Goal: Task Accomplishment & Management: Use online tool/utility

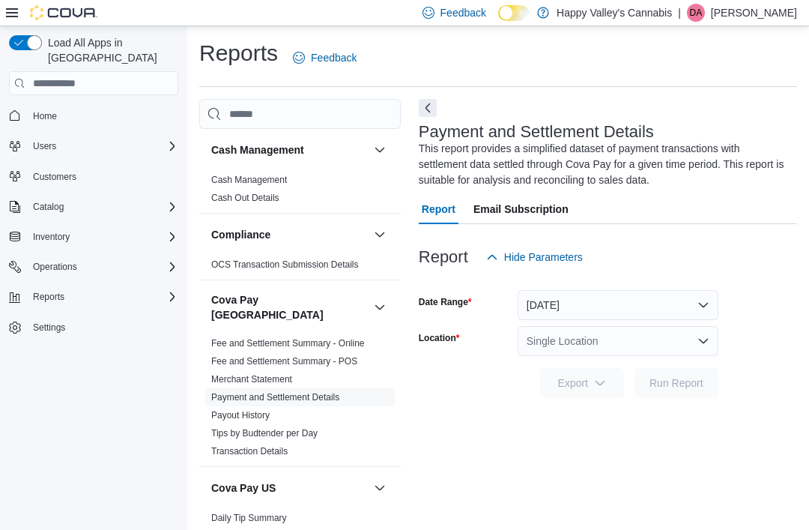
click at [19, 25] on div at bounding box center [51, 12] width 91 height 25
click at [15, 16] on icon at bounding box center [12, 13] width 12 height 12
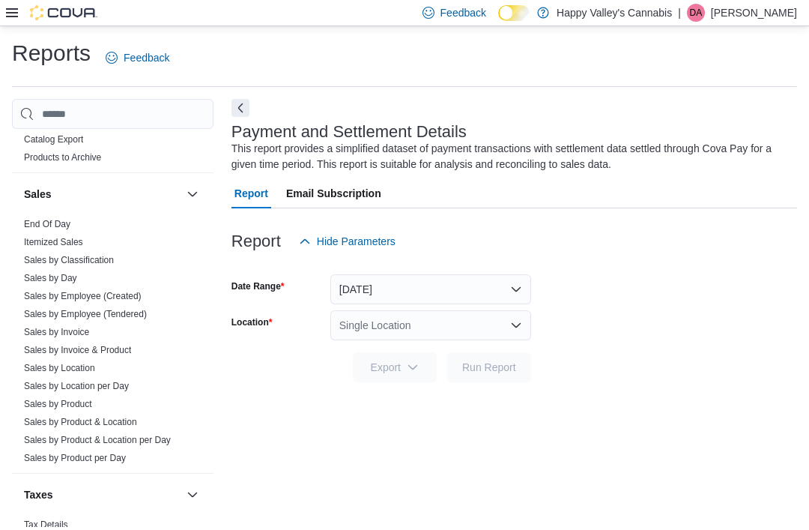
scroll to position [1253, 0]
click at [35, 363] on link "Sales by Location" at bounding box center [59, 368] width 71 height 10
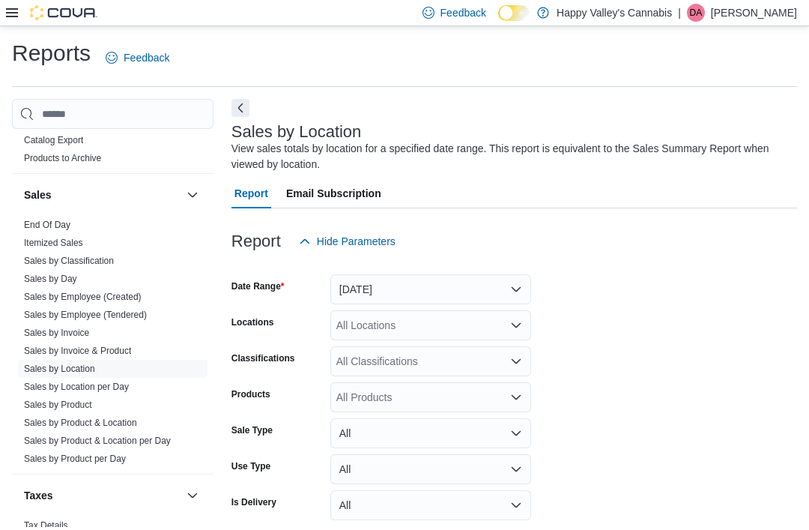
click at [241, 101] on button "Next" at bounding box center [241, 108] width 18 height 18
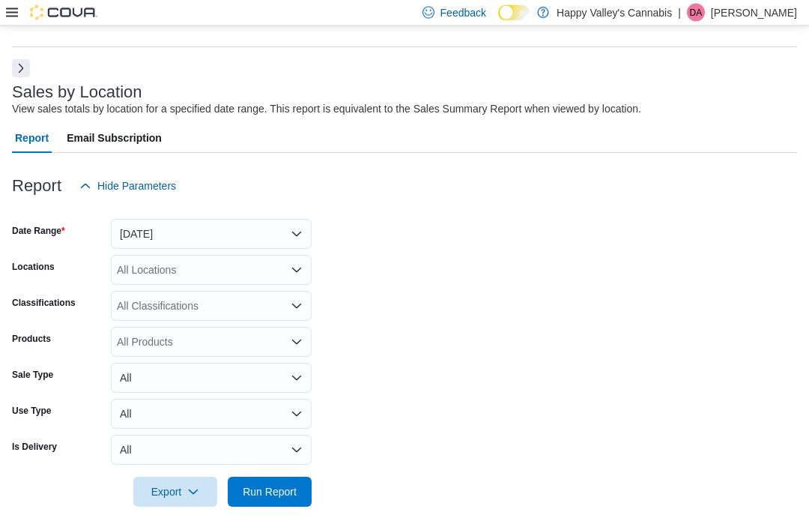
scroll to position [49, 0]
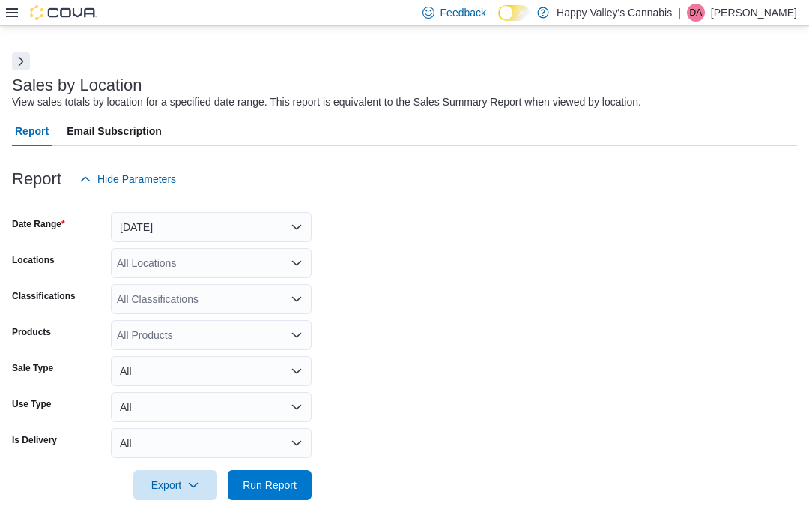
click at [258, 482] on span "Run Report" at bounding box center [270, 484] width 54 height 15
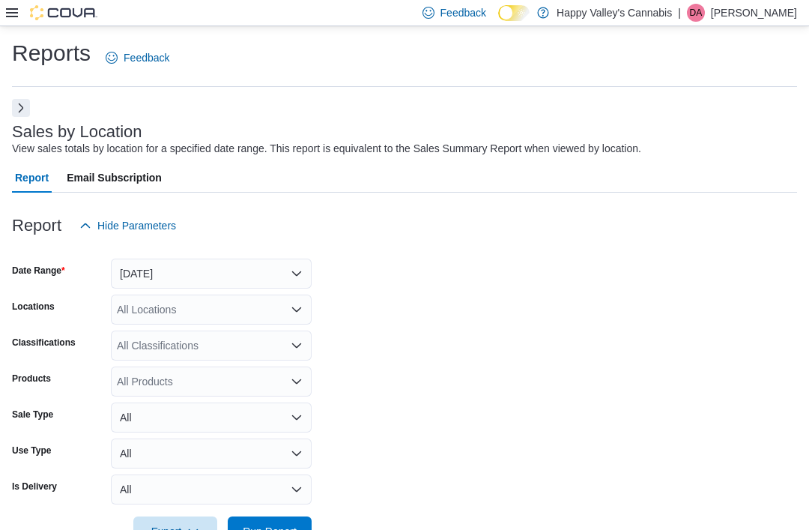
click at [24, 106] on button "Next" at bounding box center [21, 108] width 18 height 18
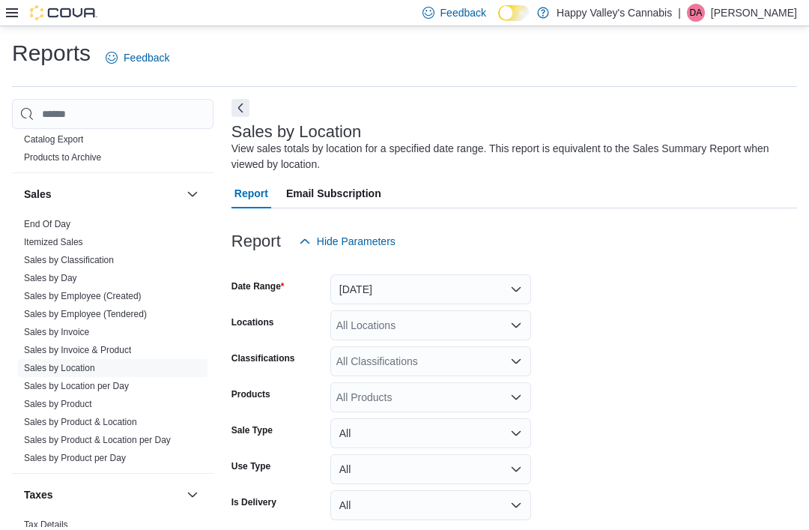
scroll to position [1253, 0]
click at [43, 327] on link "Sales by Invoice" at bounding box center [56, 332] width 65 height 10
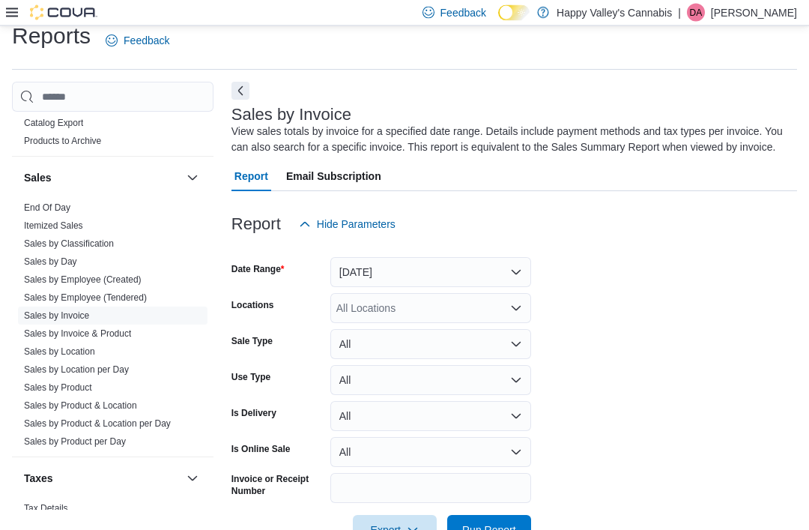
scroll to position [49, 0]
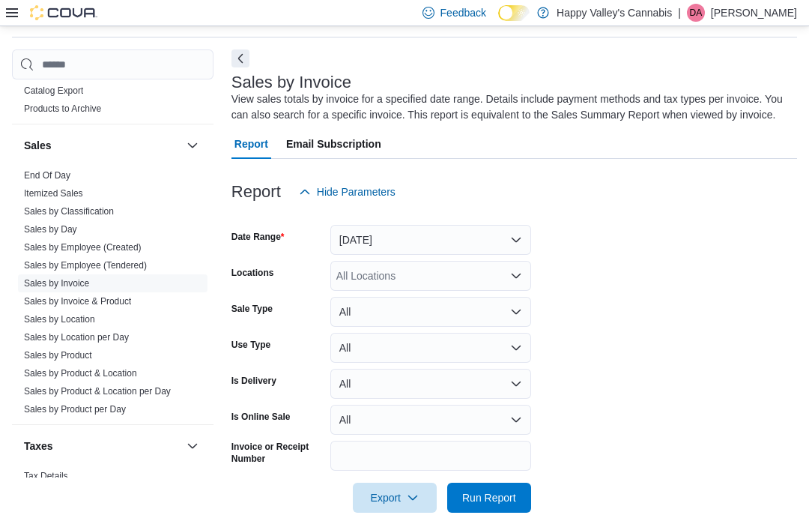
click at [238, 54] on button "Next" at bounding box center [241, 58] width 18 height 18
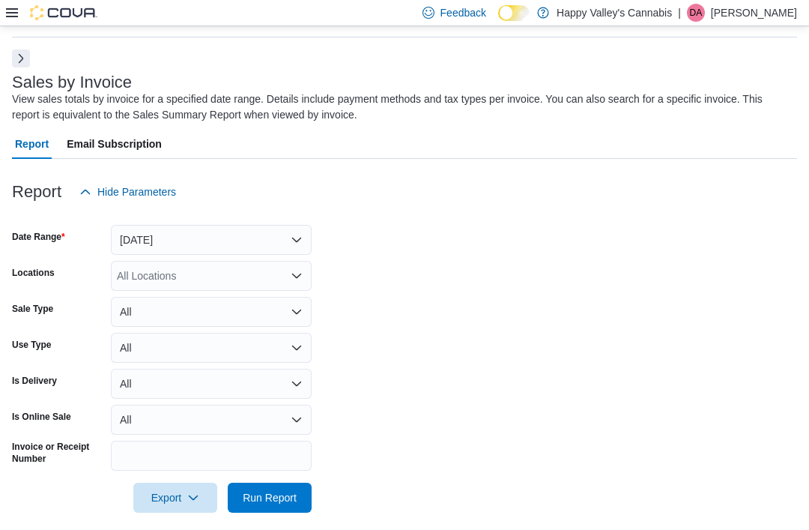
click at [151, 279] on div "All Locations" at bounding box center [211, 276] width 201 height 30
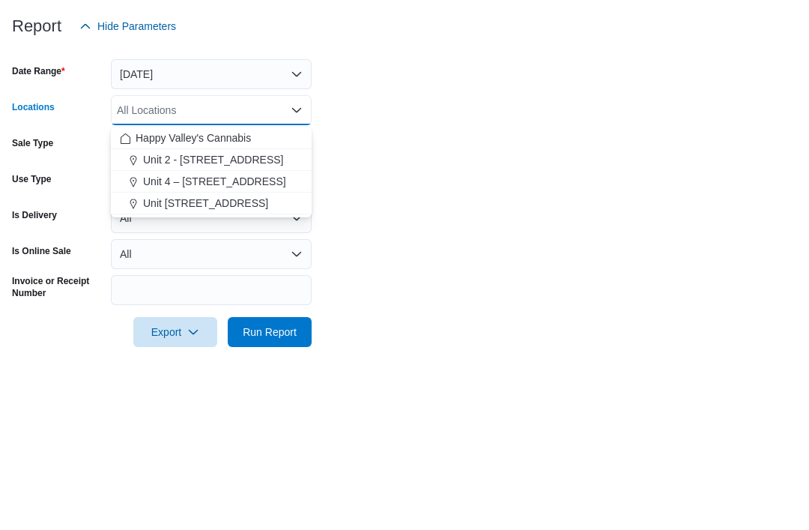
click at [196, 318] on span "Unit 2 - [STREET_ADDRESS]" at bounding box center [213, 325] width 141 height 15
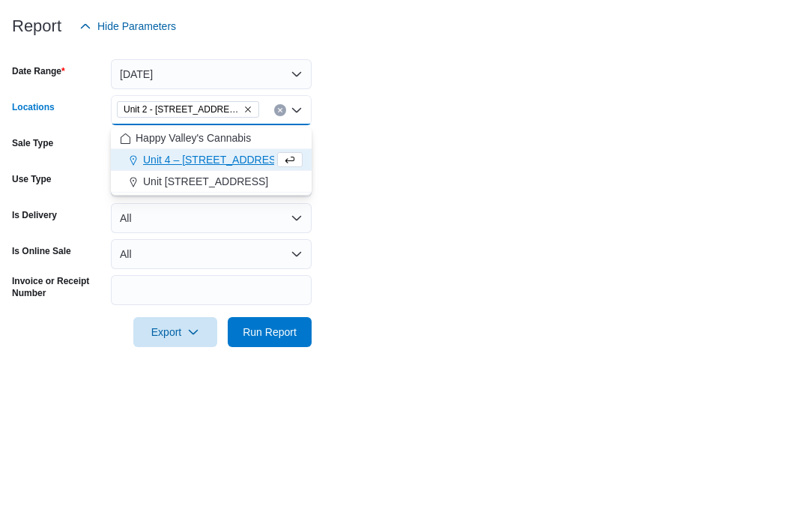
click at [368, 207] on form "Date Range [DATE] Locations [STREET_ADDRESS] Combo box. Selected. [STREET_ADDRE…" at bounding box center [404, 360] width 785 height 306
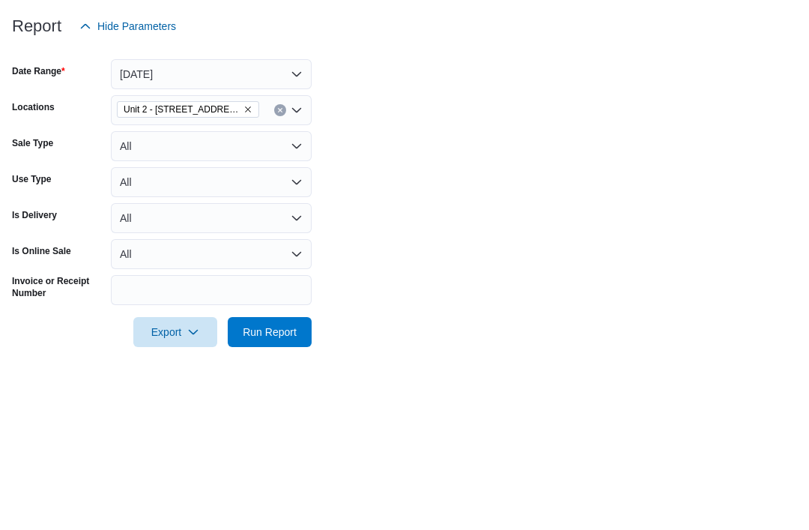
scroll to position [64, 0]
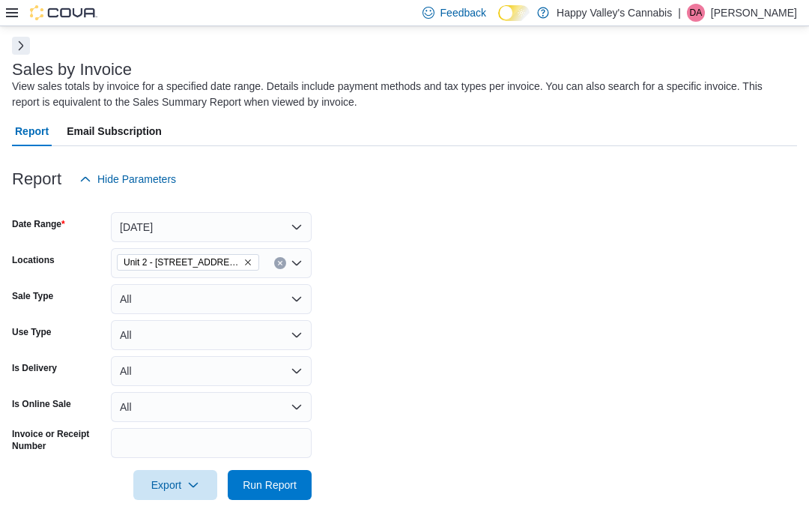
click at [271, 486] on span "Run Report" at bounding box center [270, 484] width 54 height 15
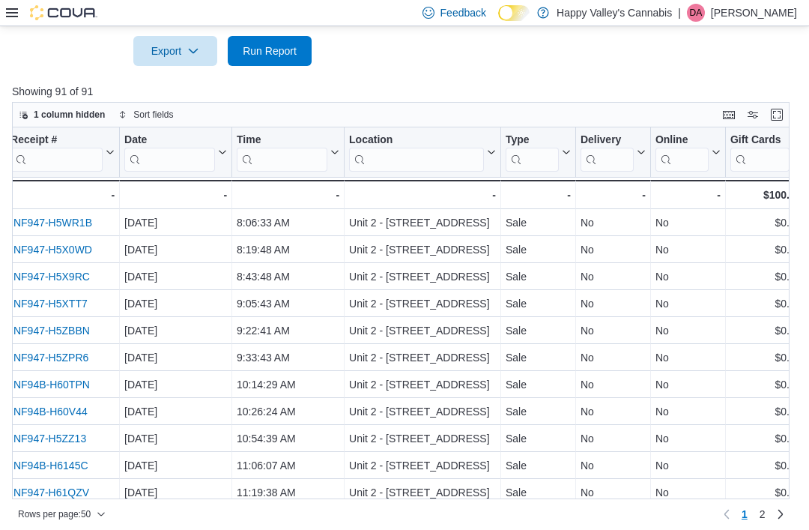
scroll to position [0, 102]
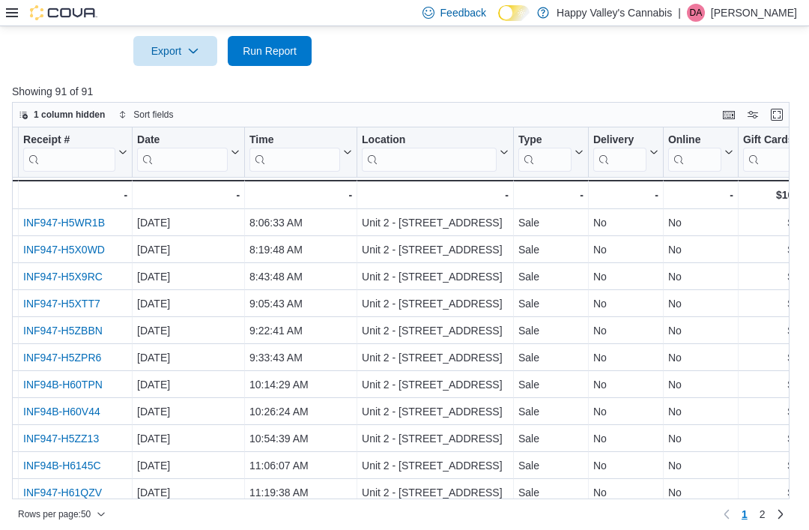
click at [339, 529] on div "Reports Feedback Sales by Invoice View sales totals by invoice for a specified …" at bounding box center [404, 34] width 809 height 1008
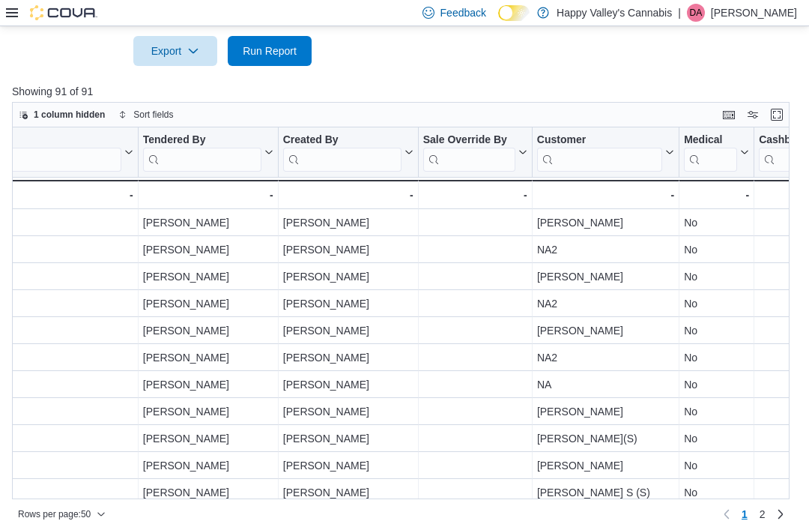
scroll to position [0, 1954]
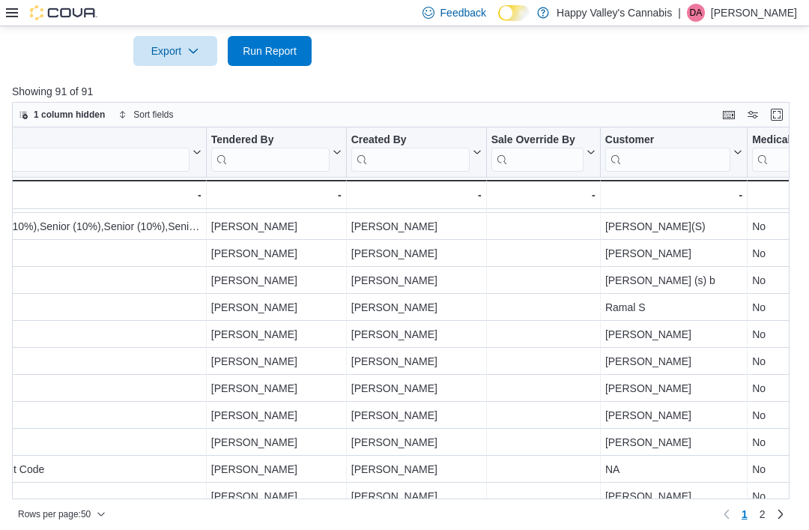
click at [765, 526] on span "2" at bounding box center [763, 514] width 6 height 24
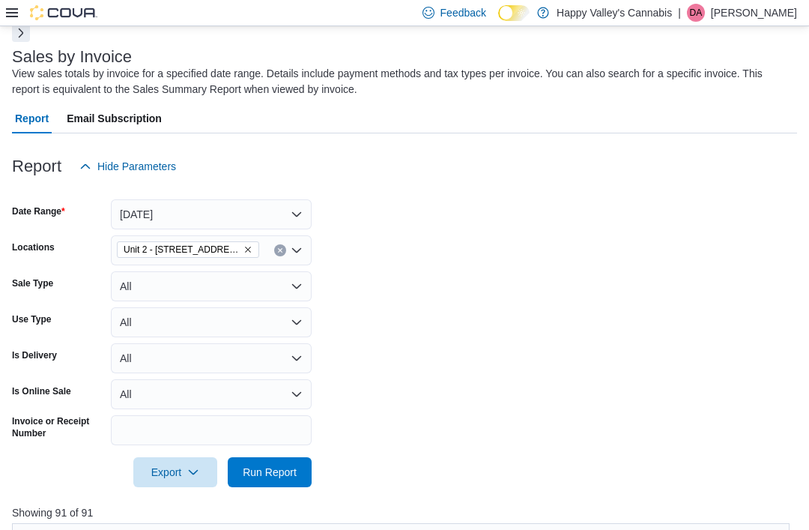
scroll to position [0, 0]
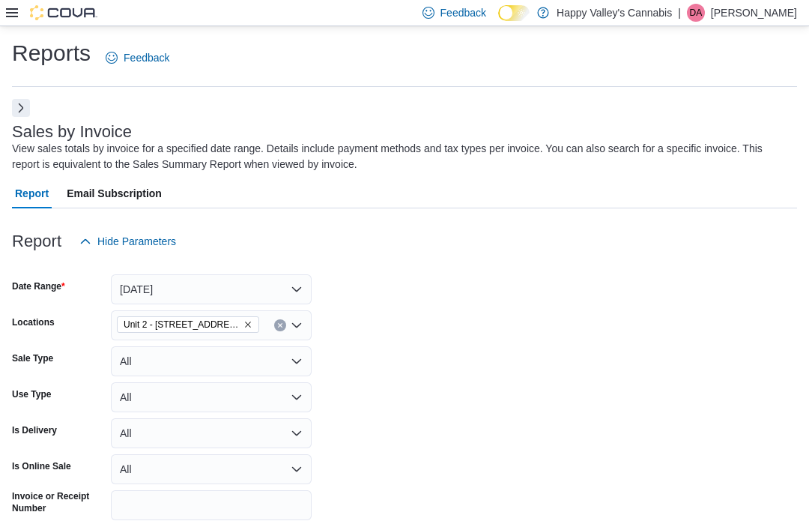
click at [18, 109] on button "Next" at bounding box center [21, 108] width 18 height 18
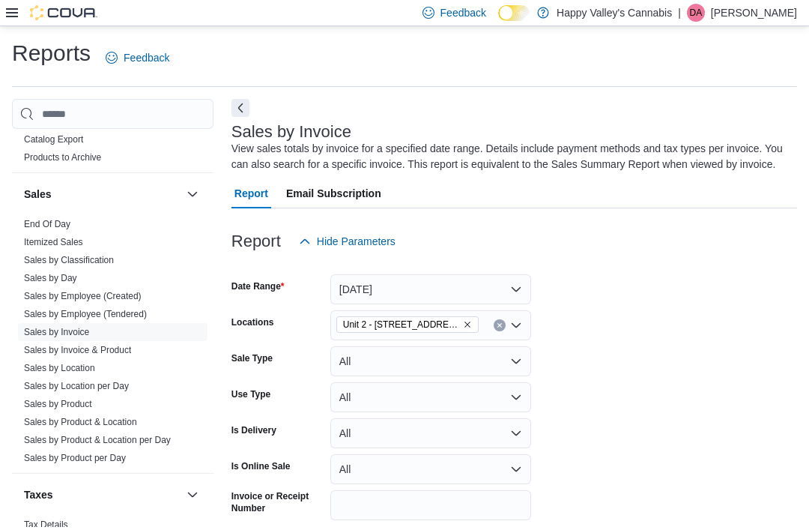
scroll to position [1253, 0]
click at [43, 399] on link "Sales by Product" at bounding box center [58, 404] width 68 height 10
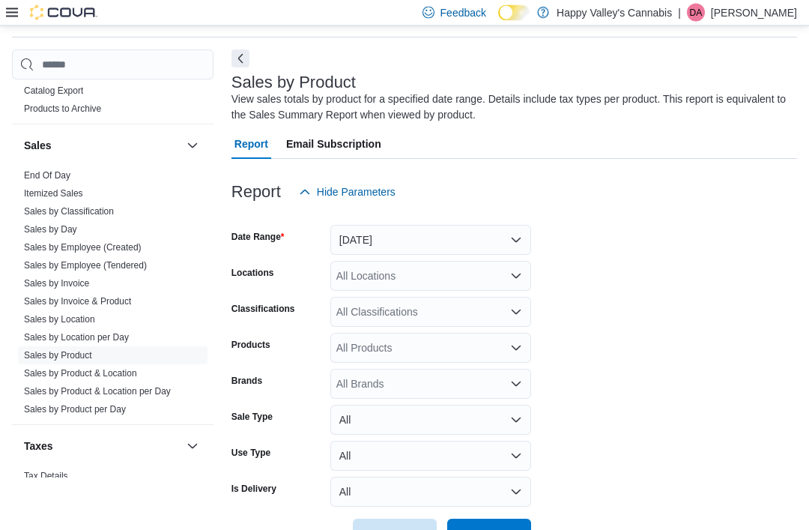
scroll to position [49, 0]
click at [242, 63] on button "Next" at bounding box center [241, 58] width 18 height 18
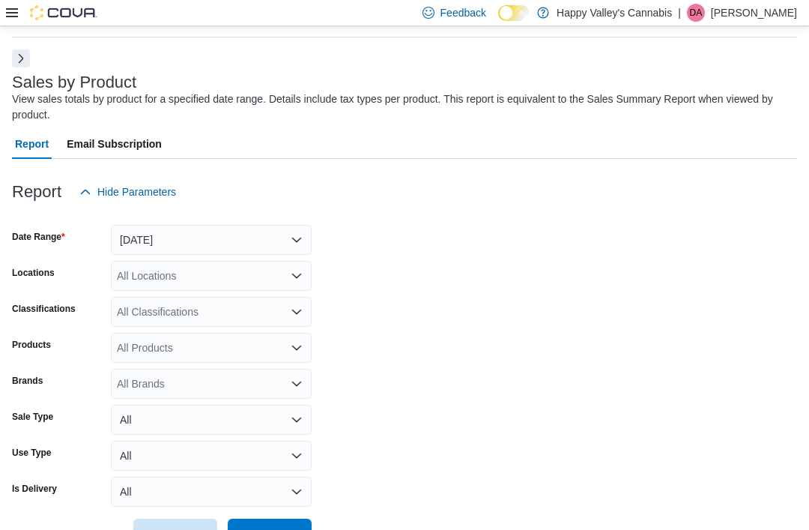
click at [145, 279] on div "All Locations" at bounding box center [211, 276] width 201 height 30
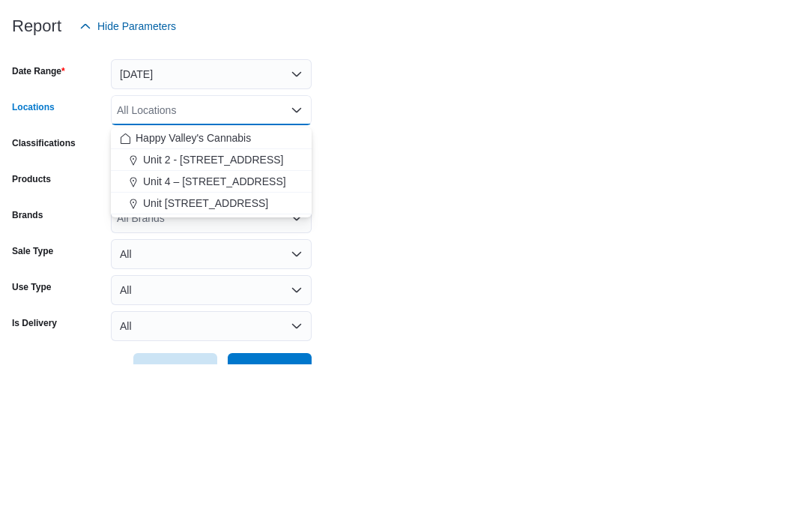
click at [217, 339] on span "Unit 4 – [STREET_ADDRESS]" at bounding box center [214, 346] width 143 height 15
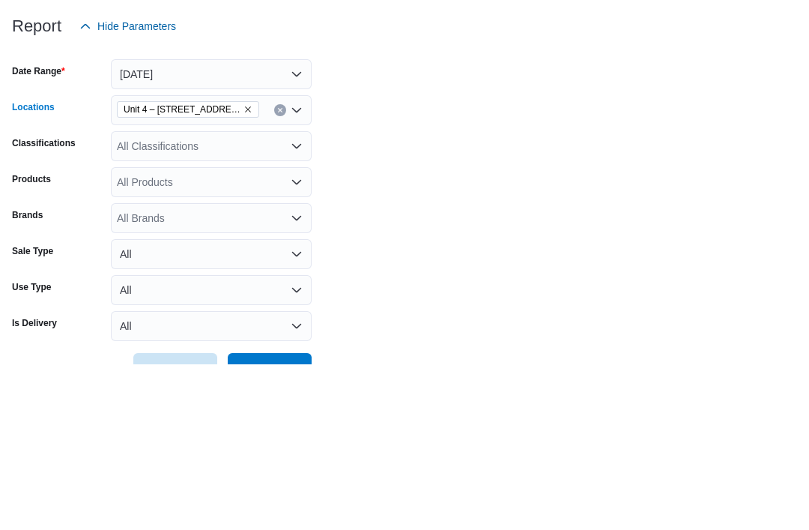
click at [381, 207] on form "Date Range [DATE] Locations [STREET_ADDRESS] Combo box. Selected. [STREET_ADDRE…" at bounding box center [404, 378] width 785 height 342
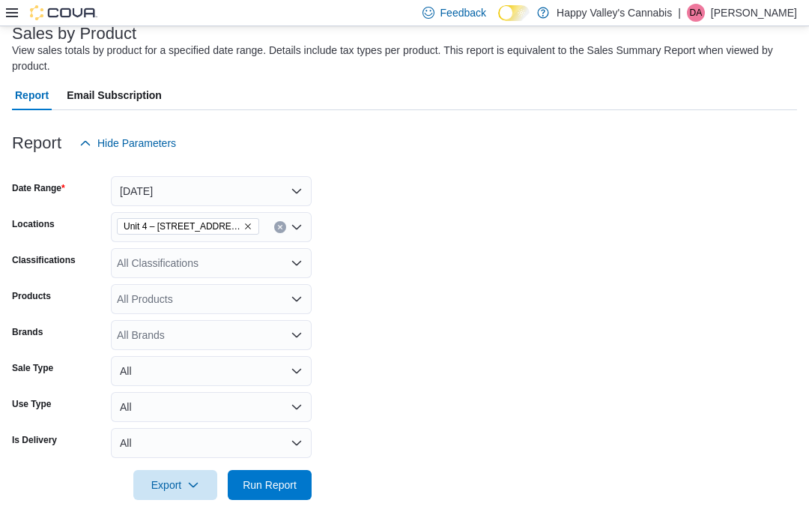
click at [262, 486] on span "Run Report" at bounding box center [270, 484] width 54 height 15
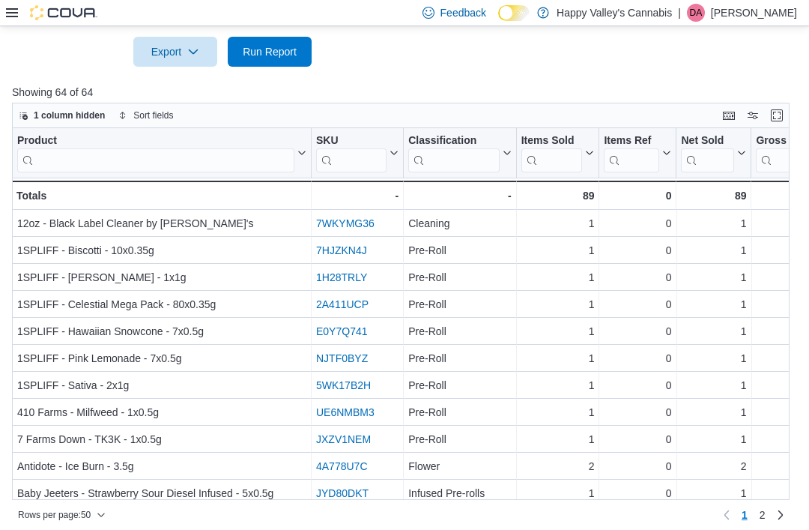
scroll to position [532, 0]
click at [508, 153] on icon at bounding box center [506, 152] width 12 height 9
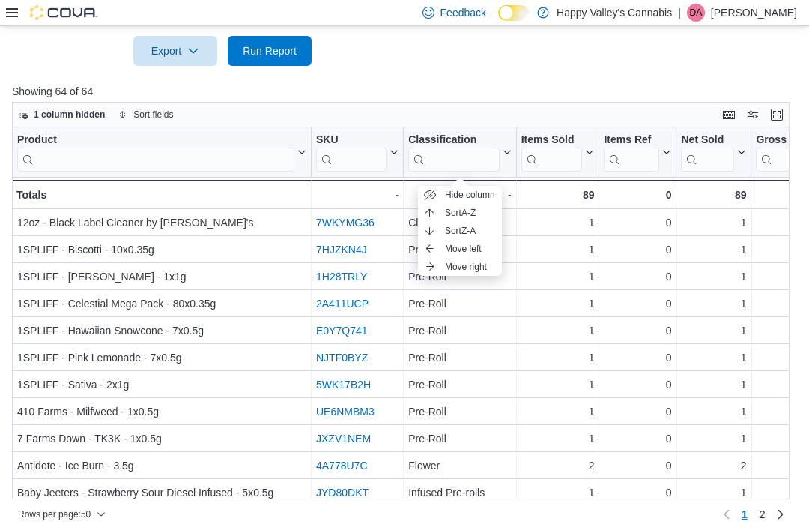
click at [456, 208] on span "Sort A-Z" at bounding box center [460, 213] width 31 height 12
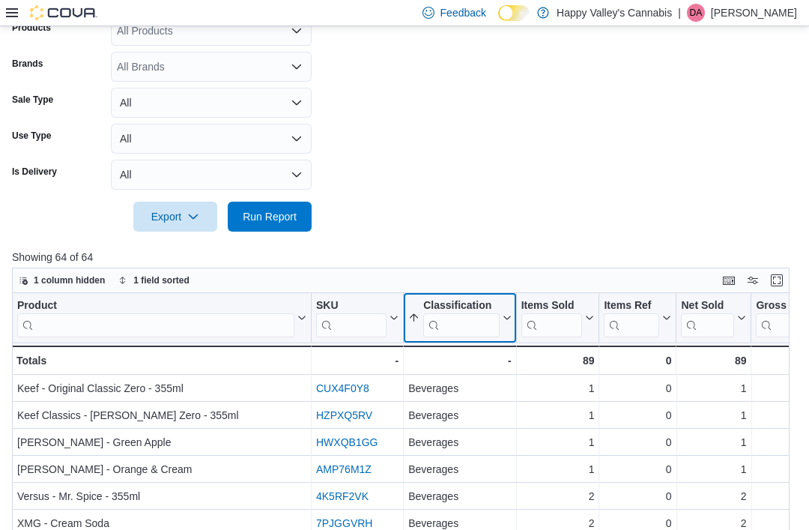
scroll to position [153, 0]
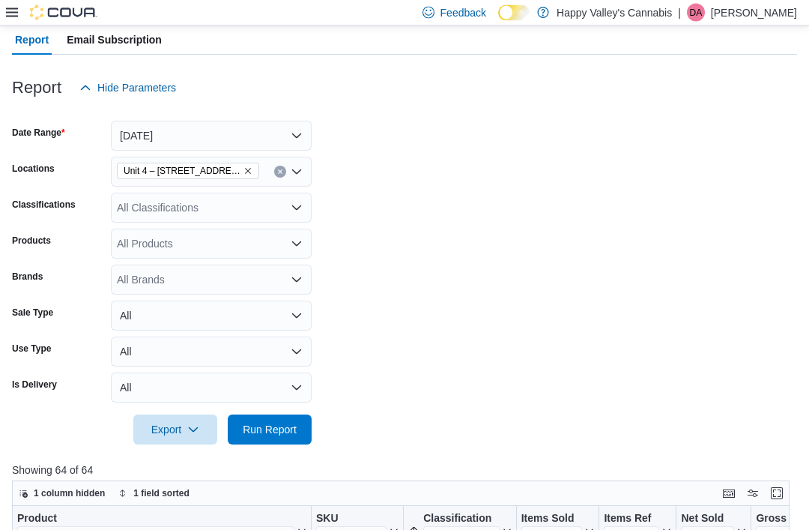
click at [244, 172] on icon "Remove Unit 4 – 597 Meadowlark Blvd. from selection in this group" at bounding box center [248, 171] width 9 height 9
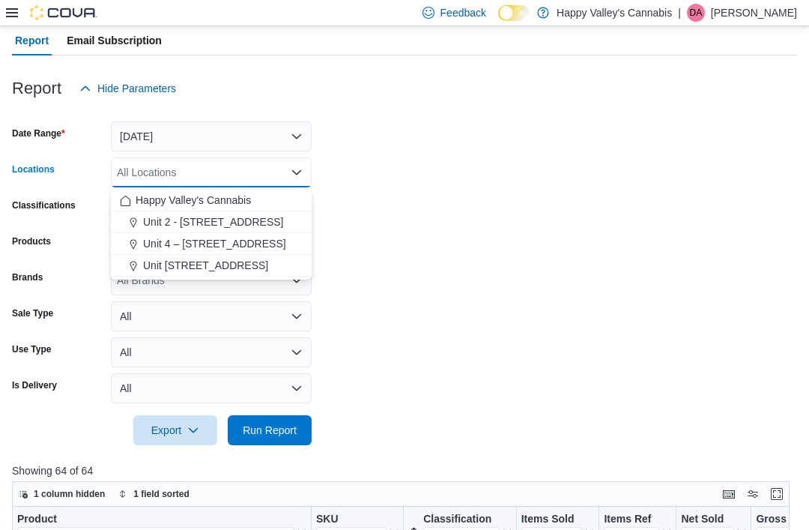
click at [189, 220] on span "Unit 2 - [STREET_ADDRESS]" at bounding box center [213, 221] width 141 height 15
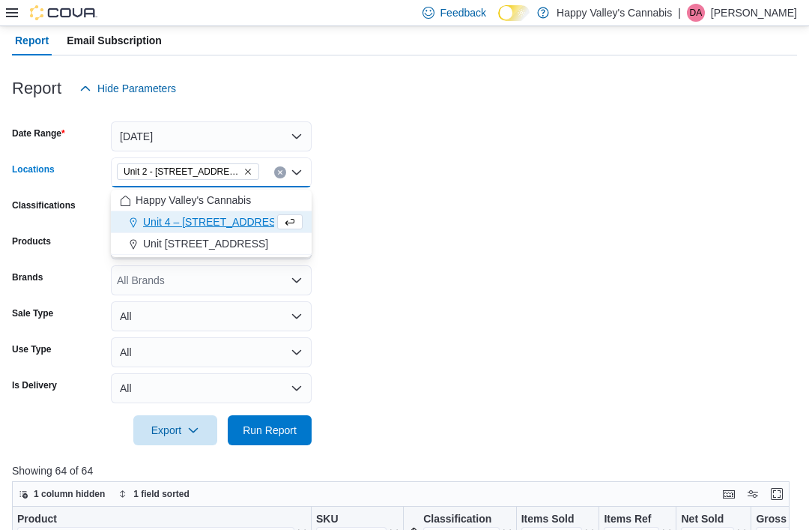
click at [384, 191] on form "Date Range [DATE] Locations [STREET_ADDRESS] Combo box. Selected. [STREET_ADDRE…" at bounding box center [404, 274] width 785 height 342
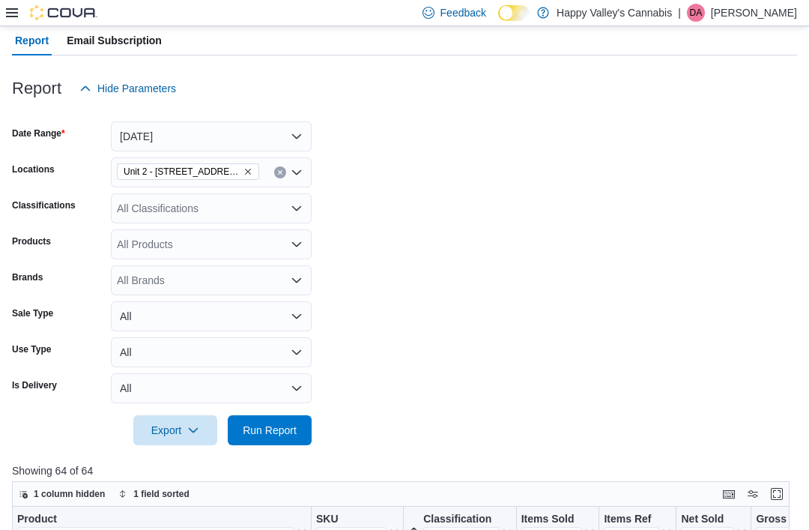
scroll to position [154, 0]
click at [258, 436] on span "Run Report" at bounding box center [270, 429] width 54 height 15
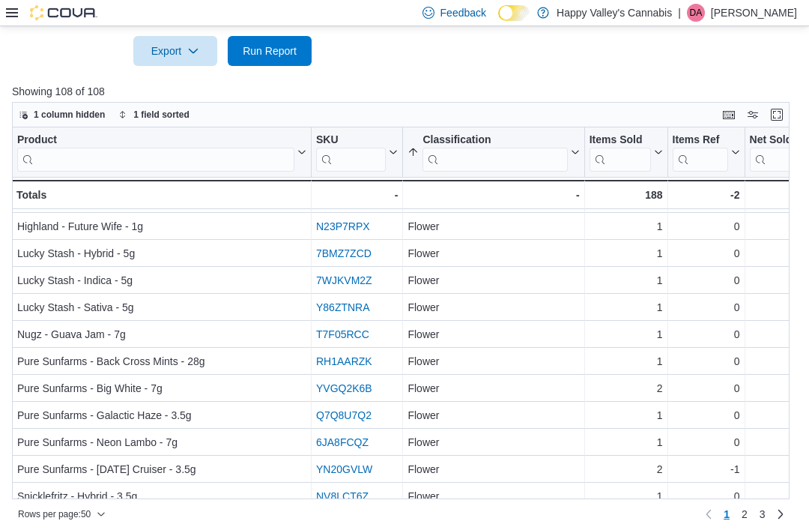
scroll to position [1021, 0]
click at [738, 526] on link "2" at bounding box center [745, 514] width 18 height 24
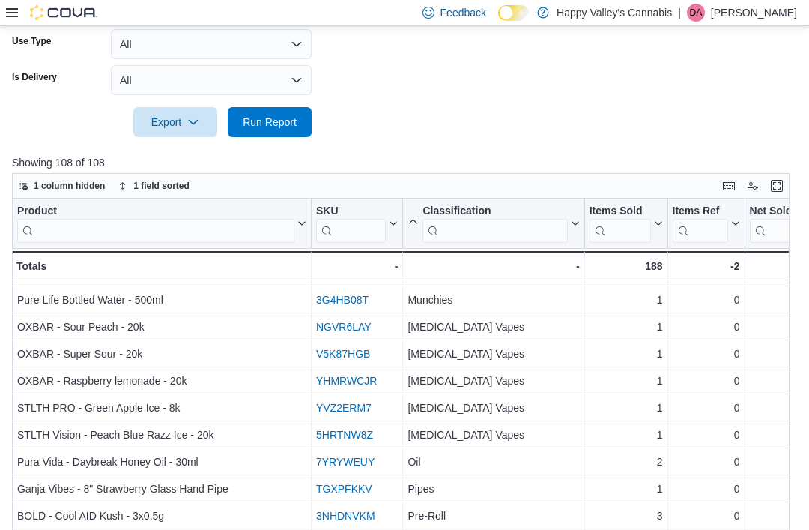
scroll to position [0, 0]
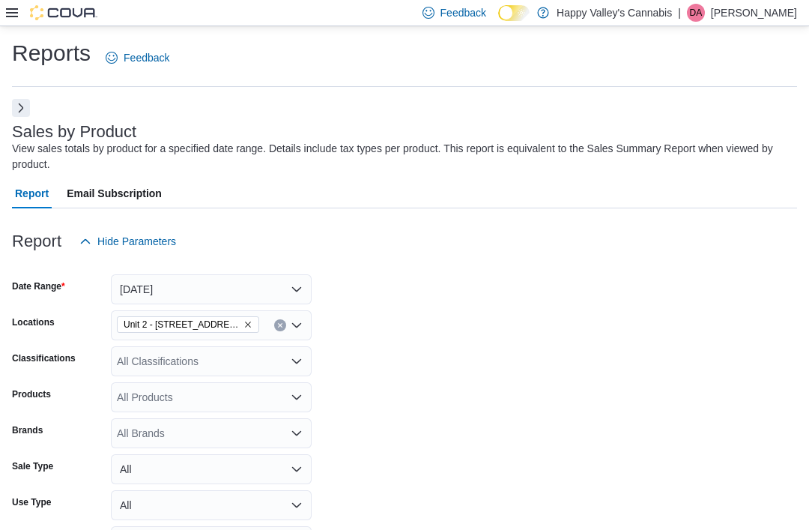
click at [22, 103] on button "Next" at bounding box center [21, 108] width 18 height 18
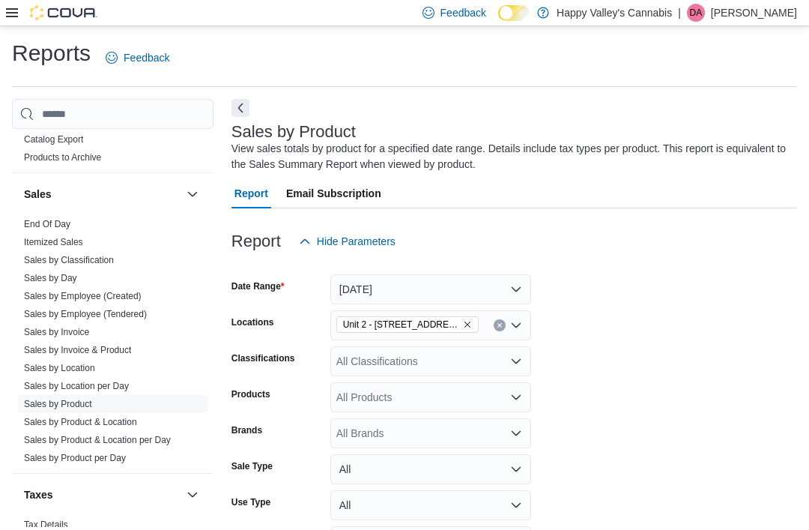
scroll to position [1253, 0]
click at [44, 363] on link "Sales by Location" at bounding box center [59, 368] width 71 height 10
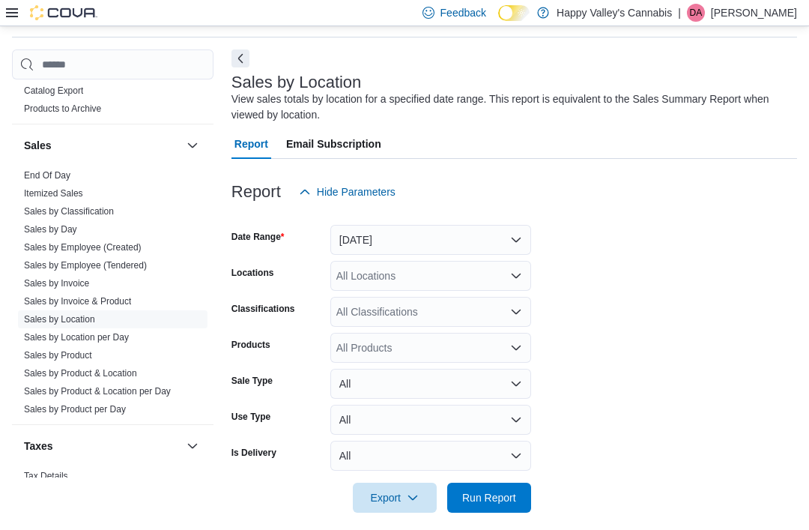
click at [236, 54] on button "Next" at bounding box center [241, 58] width 18 height 18
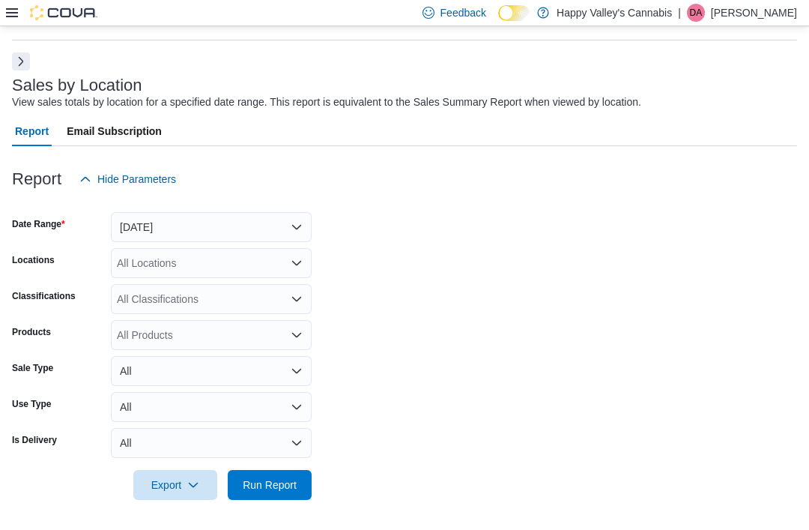
click at [141, 218] on button "[DATE]" at bounding box center [211, 227] width 201 height 30
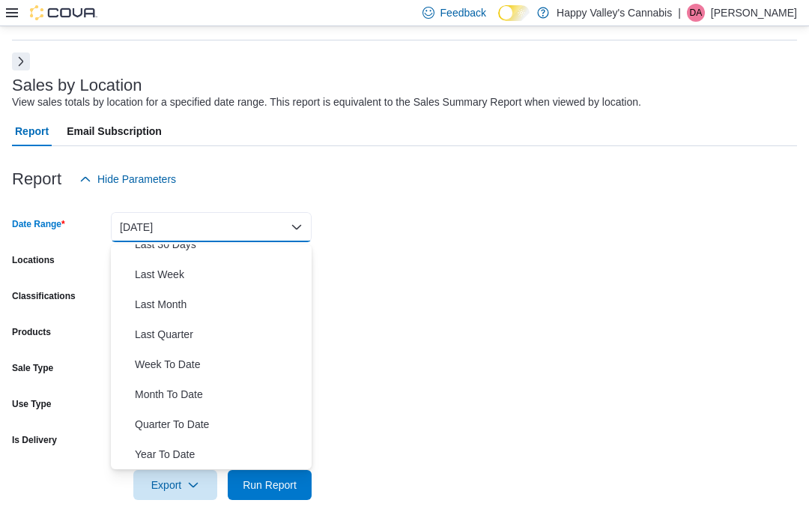
scroll to position [225, 0]
click at [145, 388] on span "Month To Date" at bounding box center [220, 394] width 171 height 18
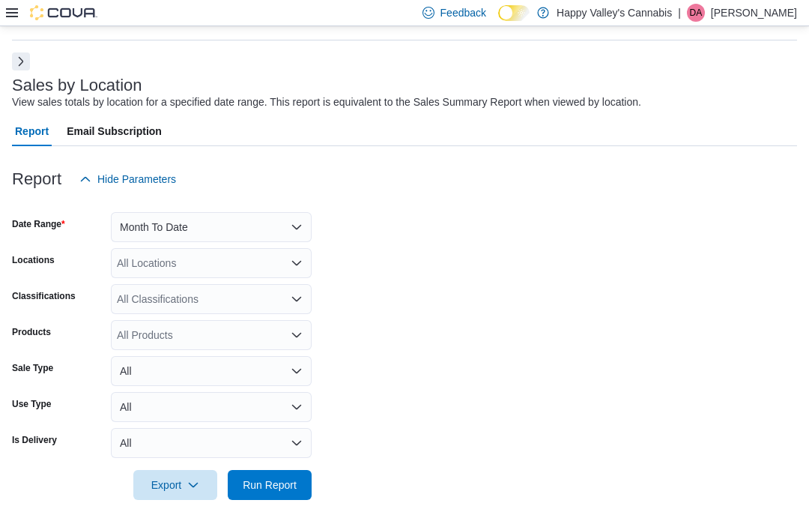
click at [150, 298] on div "All Classifications" at bounding box center [211, 299] width 201 height 30
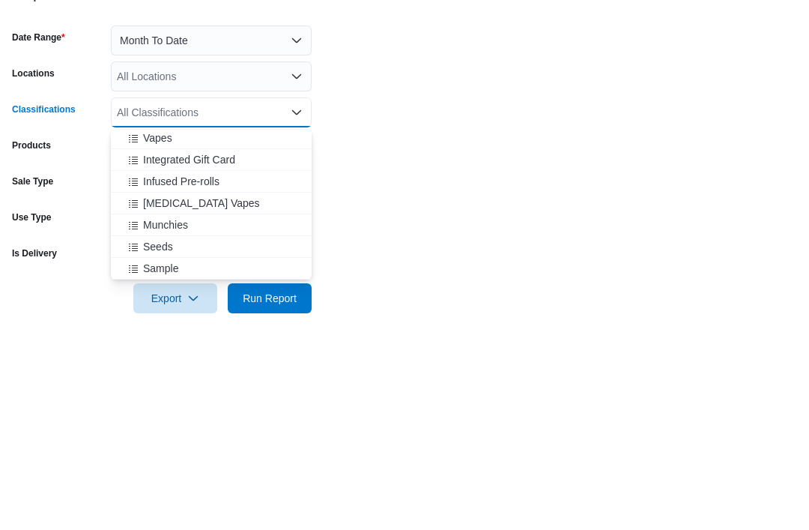
click at [158, 382] on span "[MEDICAL_DATA] Vapes" at bounding box center [201, 389] width 117 height 15
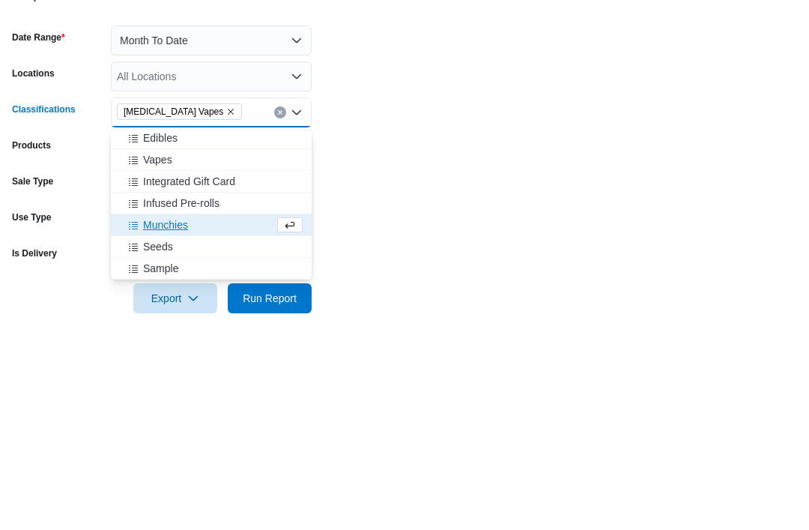
scroll to position [698, 0]
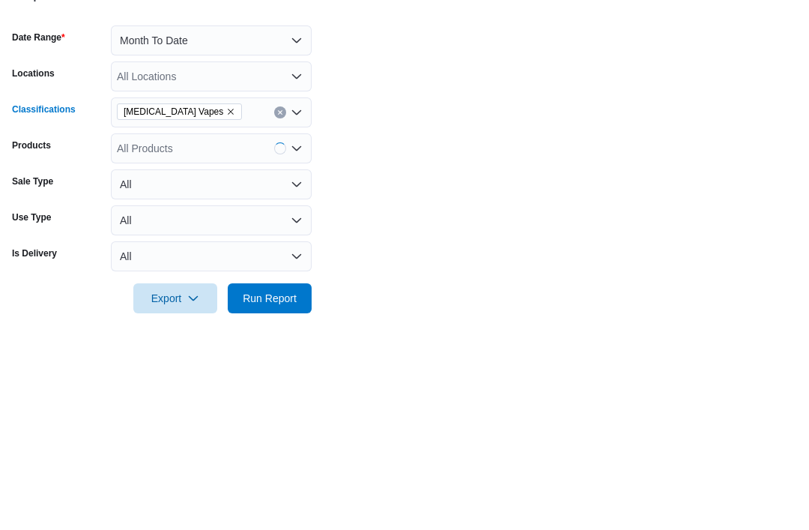
click at [385, 194] on form "Date Range Month To Date Locations All Locations Classifications [MEDICAL_DATA]…" at bounding box center [404, 347] width 785 height 306
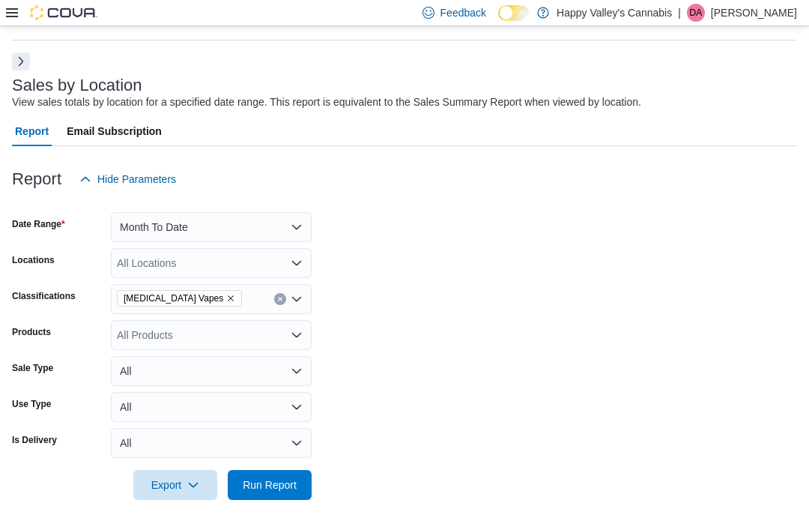
click at [274, 488] on span "Run Report" at bounding box center [270, 484] width 54 height 15
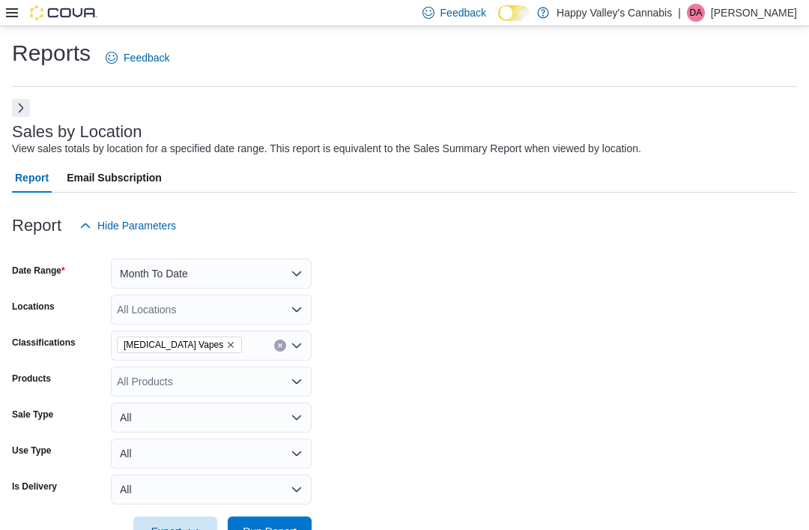
click at [226, 348] on icon "Remove Nicotine Vapes from selection in this group" at bounding box center [230, 344] width 9 height 9
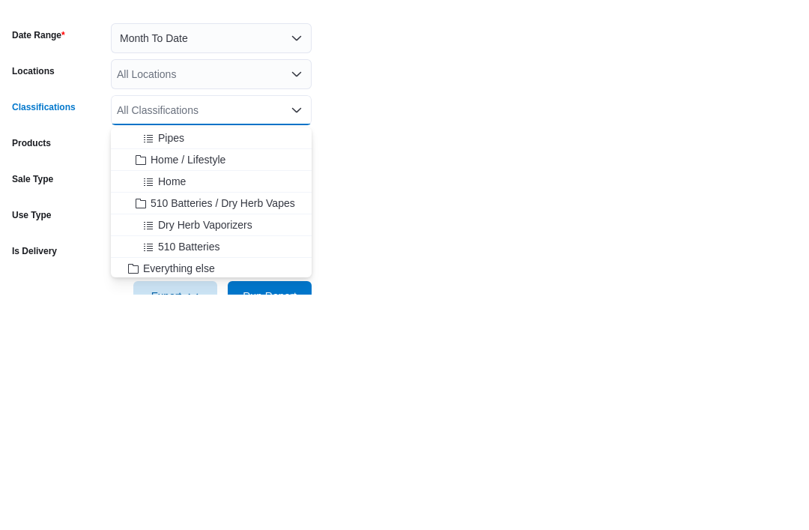
scroll to position [345, 0]
click at [150, 390] on span "Choose from the following options" at bounding box center [143, 397] width 16 height 15
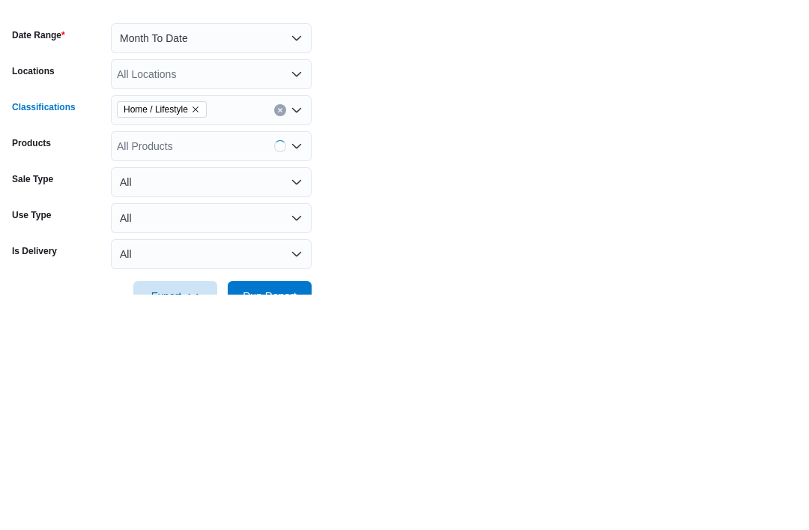
click at [351, 241] on form "Date Range Month To Date Locations All Locations Classifications Home / Lifesty…" at bounding box center [404, 394] width 785 height 306
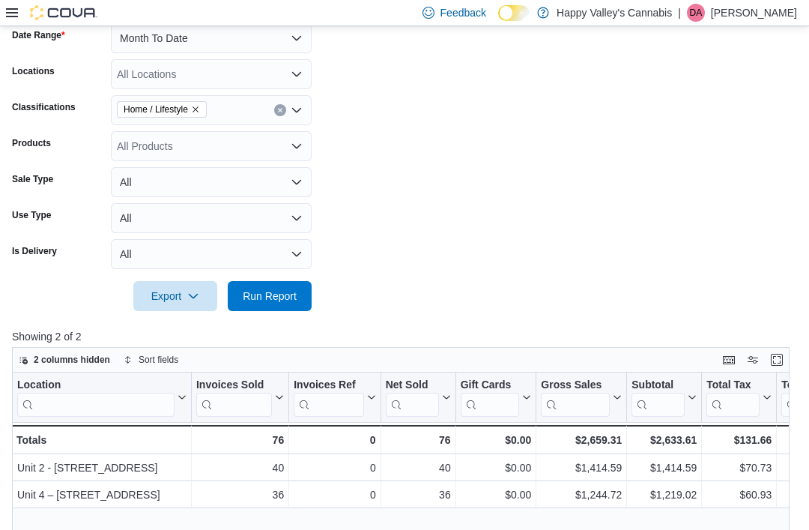
click at [130, 143] on div "All Products" at bounding box center [211, 146] width 201 height 30
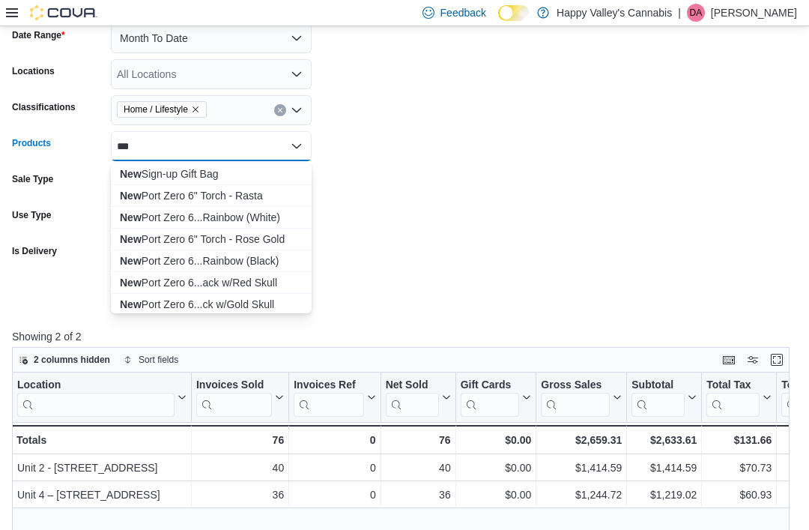
type input "***"
click at [133, 172] on strong "New" at bounding box center [131, 174] width 22 height 12
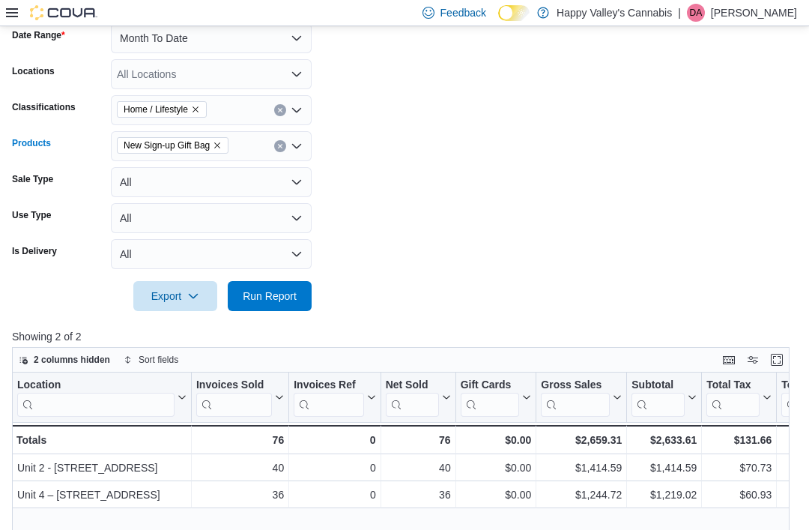
click at [369, 152] on form "Date Range Month To Date Locations All Locations Classifications Home / Lifesty…" at bounding box center [404, 158] width 785 height 306
click at [258, 298] on span "Run Report" at bounding box center [270, 296] width 54 height 15
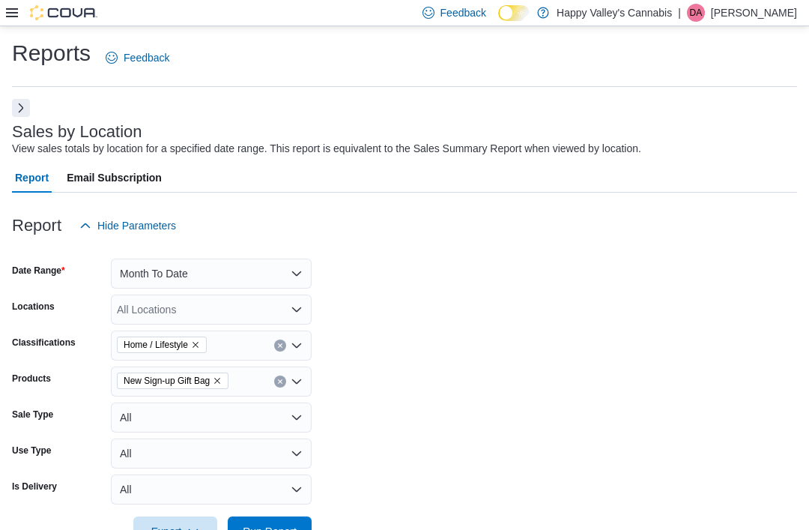
click at [22, 112] on button "Next" at bounding box center [21, 108] width 18 height 18
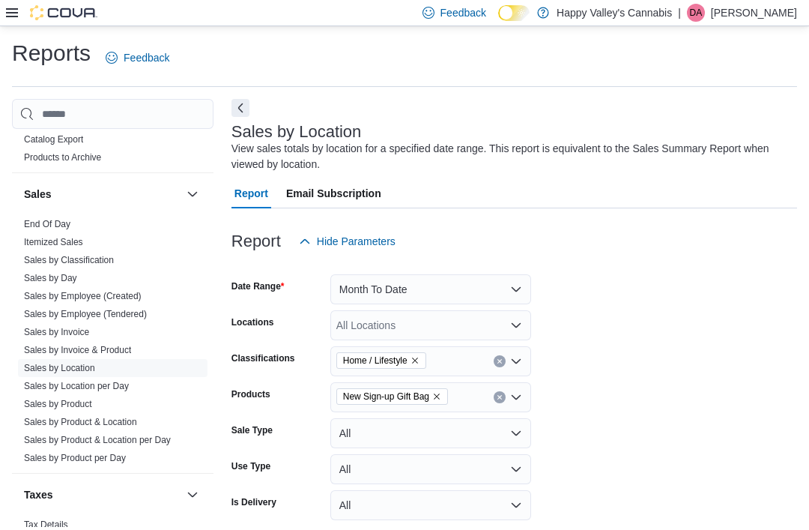
scroll to position [1253, 0]
click at [46, 309] on link "Sales by Employee (Tendered)" at bounding box center [85, 314] width 123 height 10
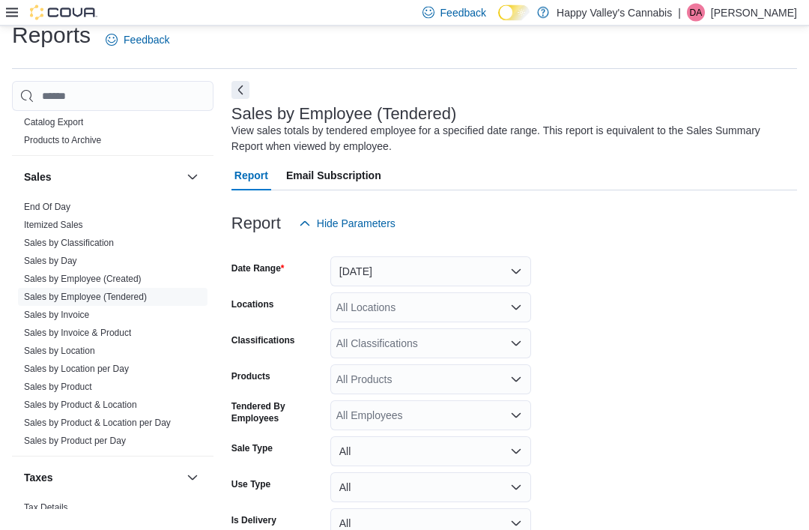
scroll to position [49, 0]
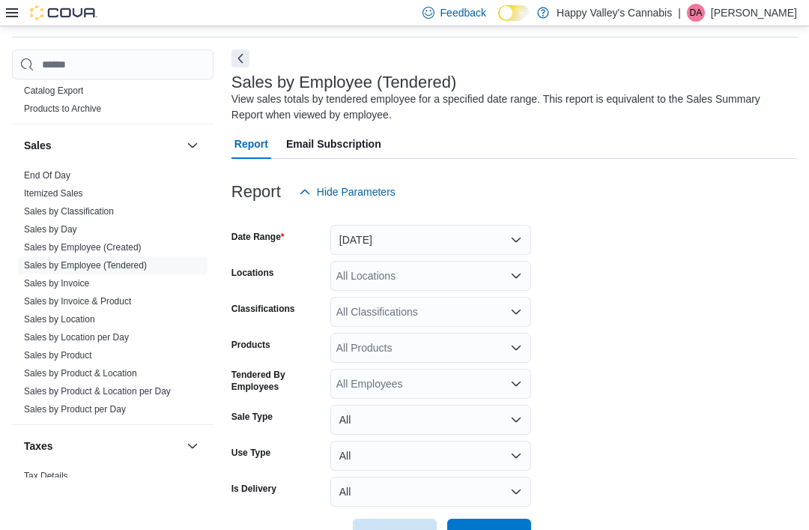
click at [239, 58] on button "Next" at bounding box center [241, 58] width 18 height 18
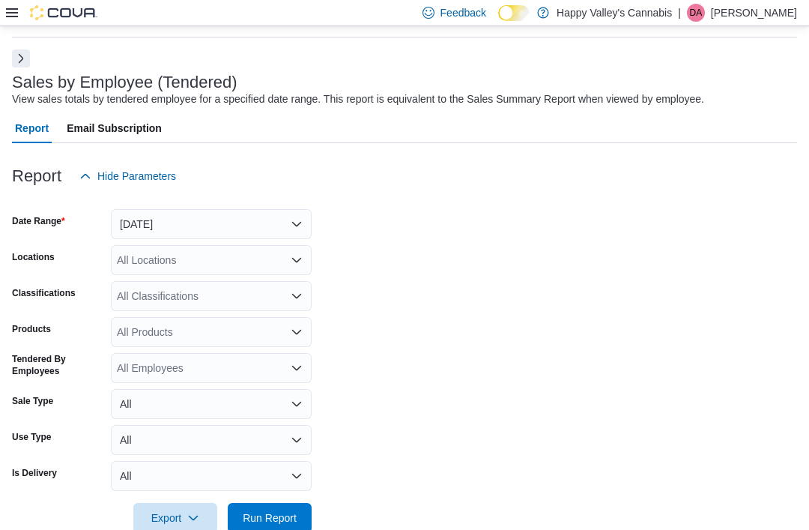
click at [139, 220] on button "[DATE]" at bounding box center [211, 224] width 201 height 30
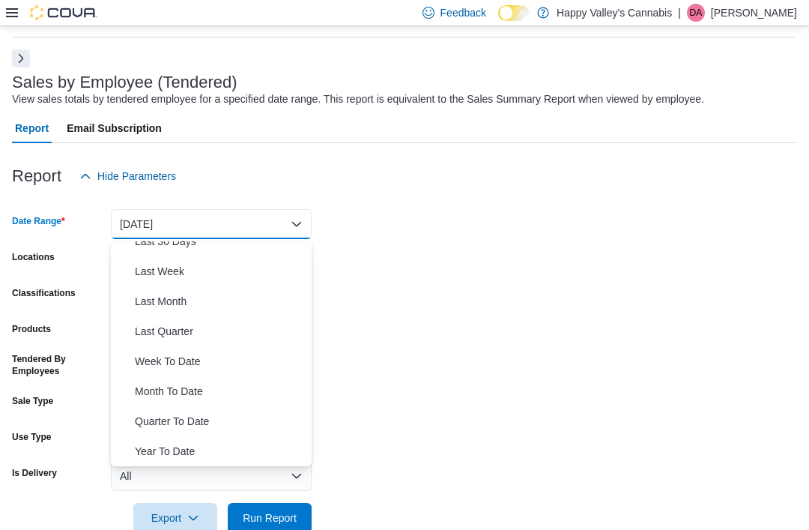
scroll to position [225, 0]
click at [141, 390] on span "Month To Date" at bounding box center [220, 391] width 171 height 18
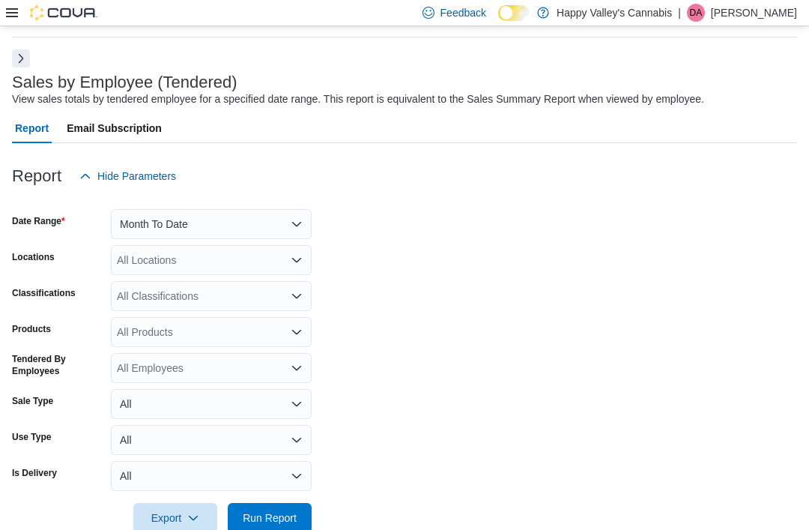
click at [372, 378] on form "Date Range Month To Date Locations All Locations Classifications All Classifica…" at bounding box center [404, 362] width 785 height 342
click at [140, 332] on div "All Products" at bounding box center [211, 332] width 201 height 30
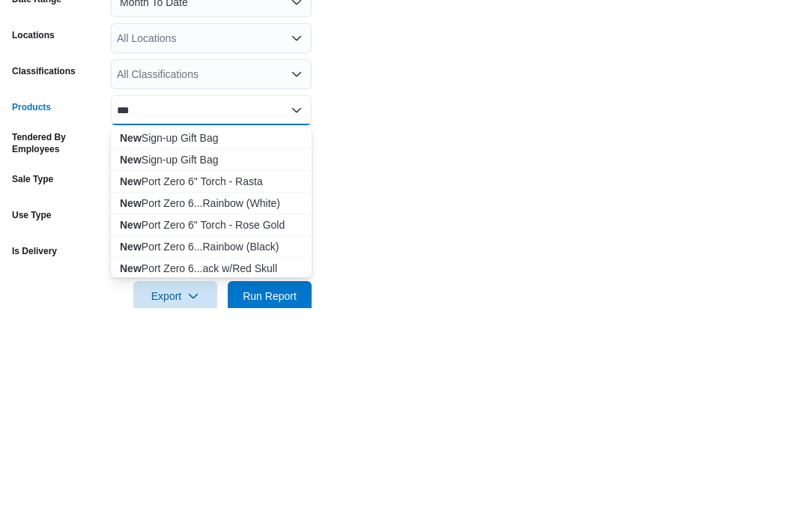
type input "***"
click at [140, 354] on strong "New" at bounding box center [131, 360] width 22 height 12
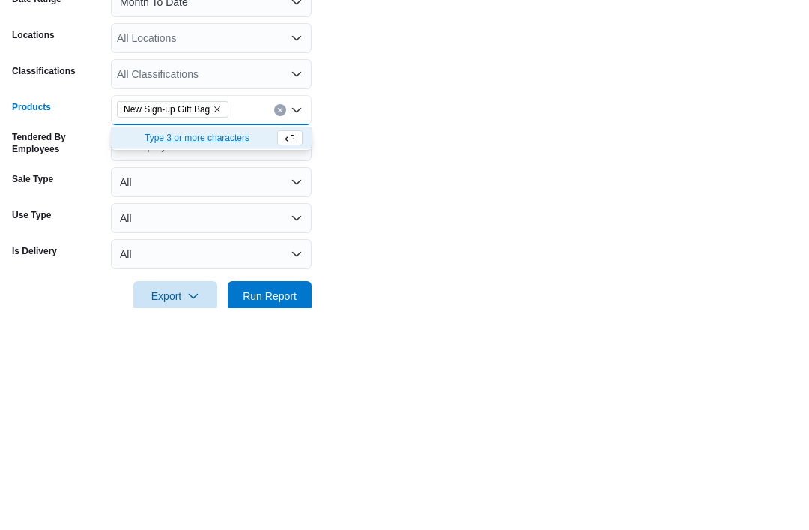
click at [387, 191] on form "Date Range Month To Date Locations All Locations Classifications All Classifica…" at bounding box center [404, 362] width 785 height 342
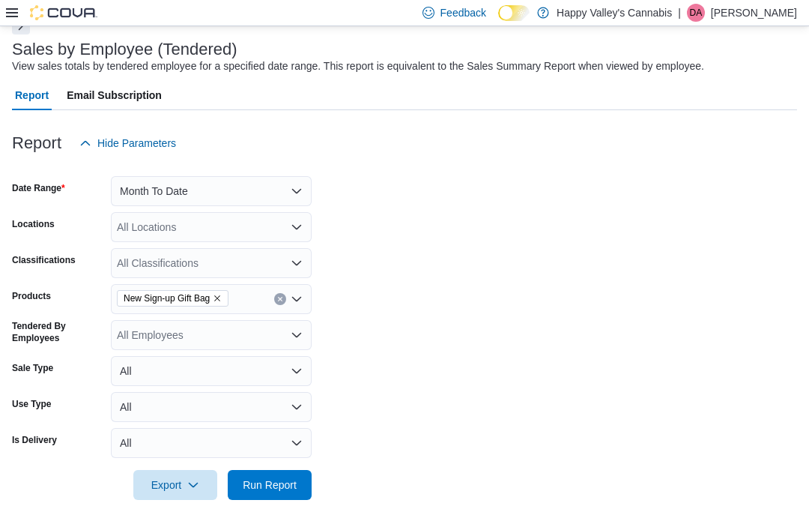
click at [265, 493] on span "Run Report" at bounding box center [270, 485] width 66 height 30
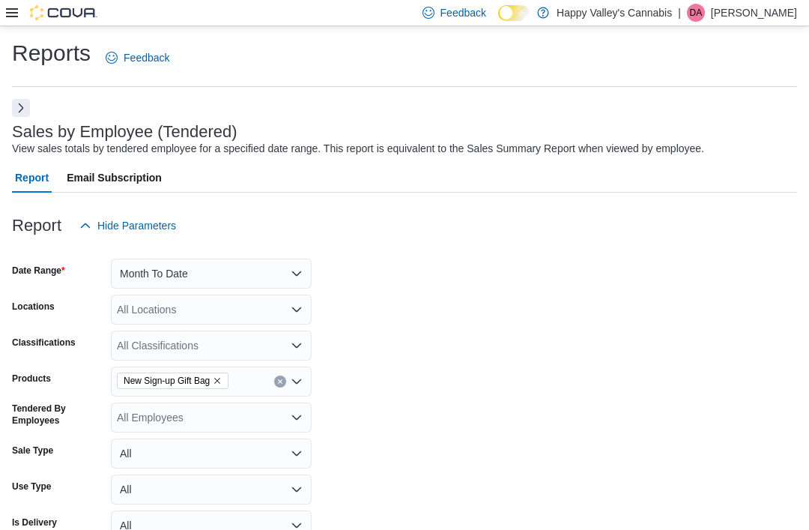
click at [156, 268] on button "Month To Date" at bounding box center [211, 274] width 201 height 30
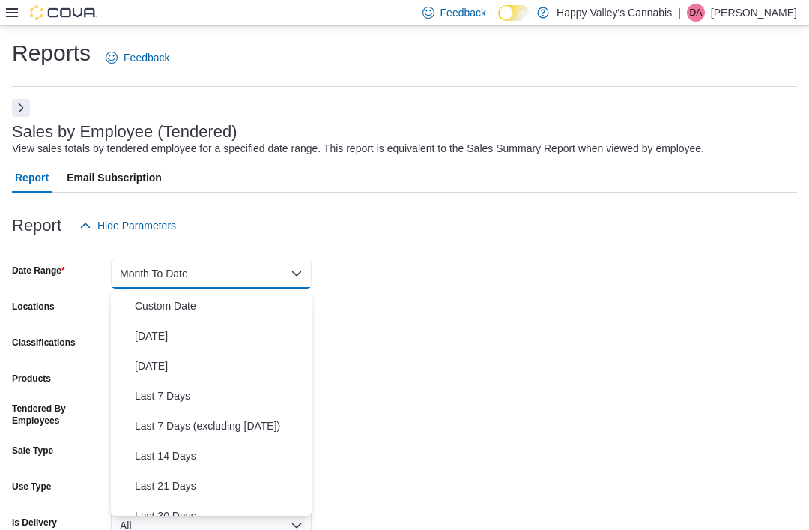
scroll to position [225, 0]
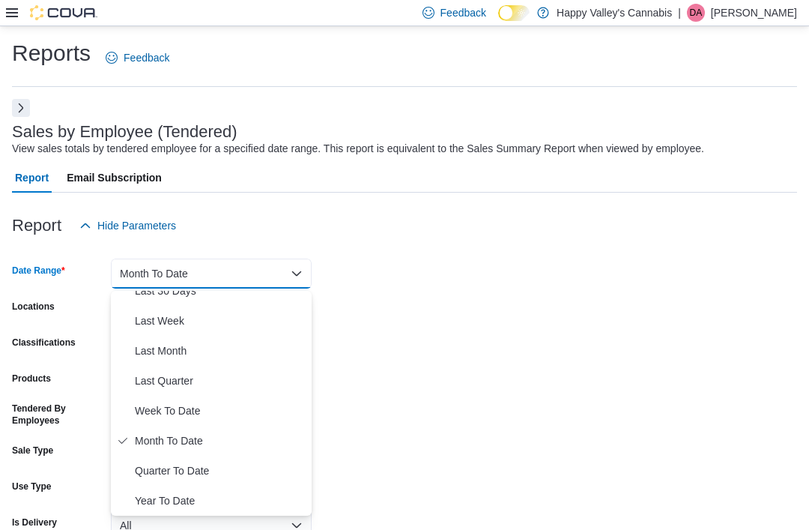
click at [143, 345] on span "Last Month" at bounding box center [220, 351] width 171 height 18
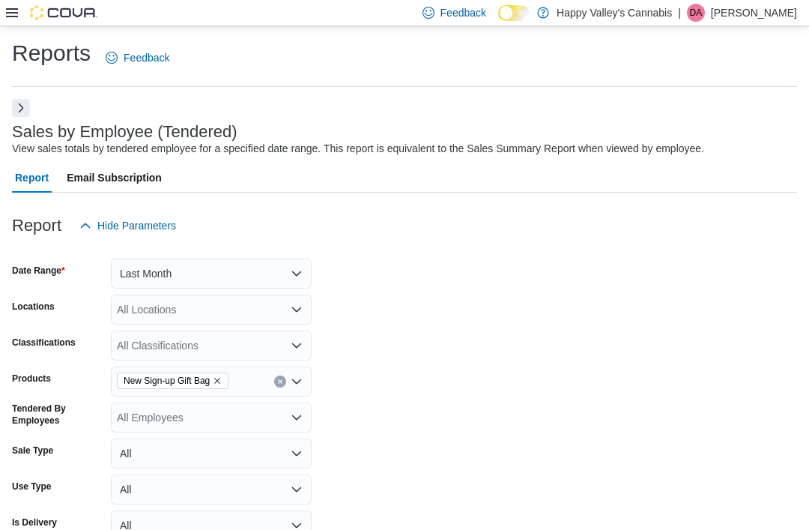
click at [391, 373] on form "Date Range Last Month Locations All Locations Classifications All Classificatio…" at bounding box center [404, 412] width 785 height 342
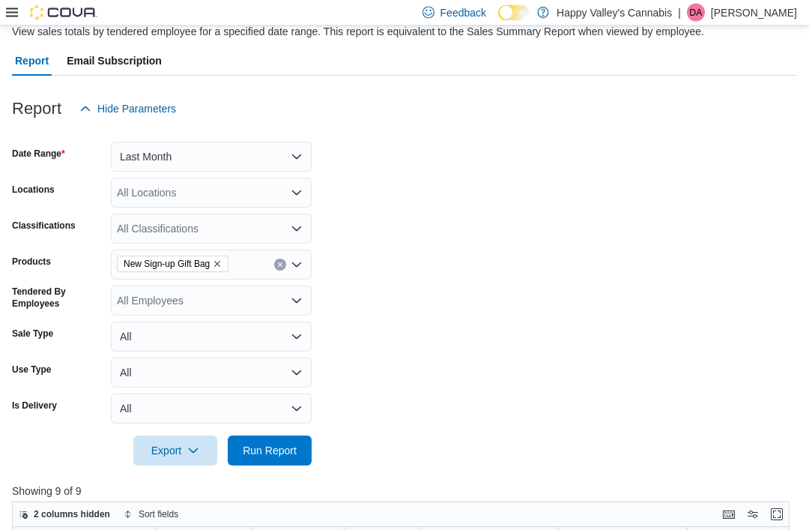
scroll to position [118, 0]
click at [262, 457] on span "Run Report" at bounding box center [270, 449] width 54 height 15
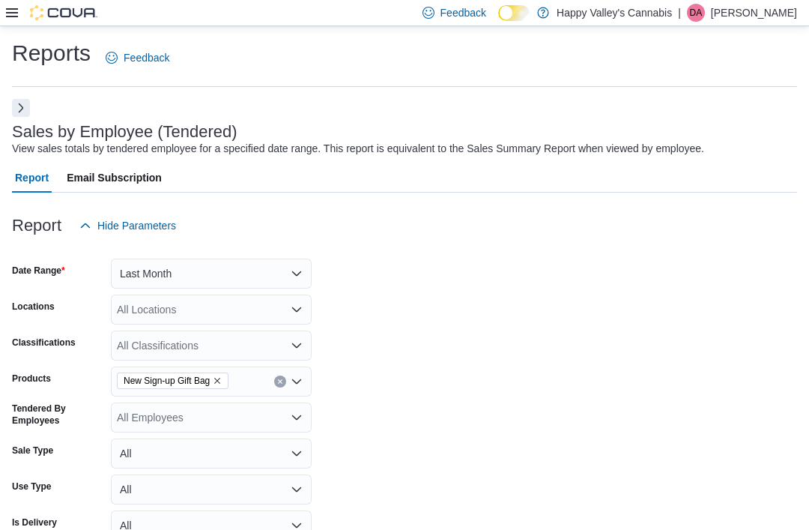
click at [23, 109] on button "Next" at bounding box center [21, 108] width 18 height 18
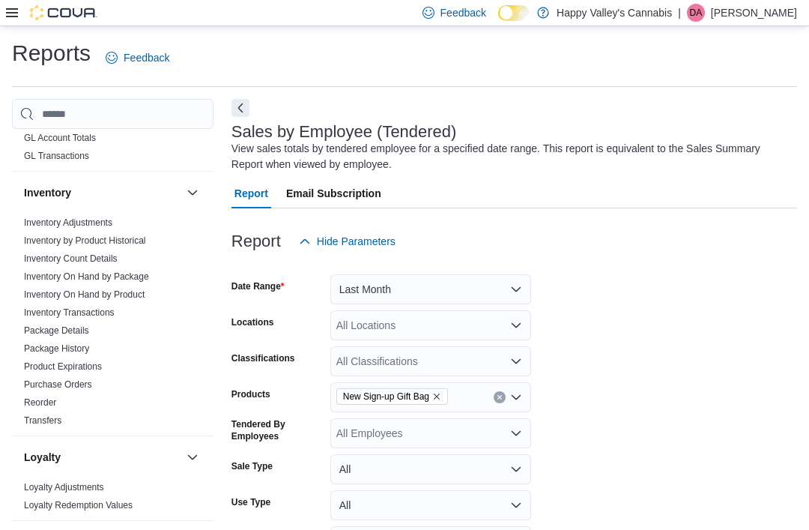
scroll to position [689, 0]
click at [55, 289] on link "Inventory On Hand by Product" at bounding box center [84, 294] width 121 height 10
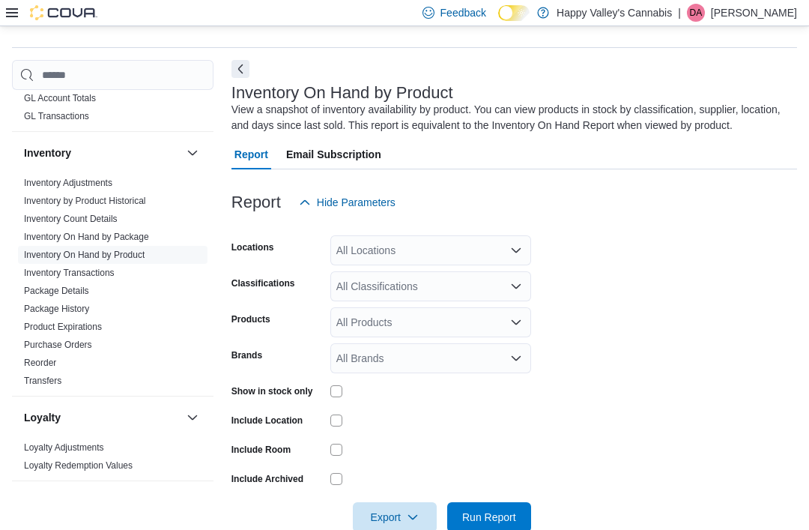
scroll to position [49, 0]
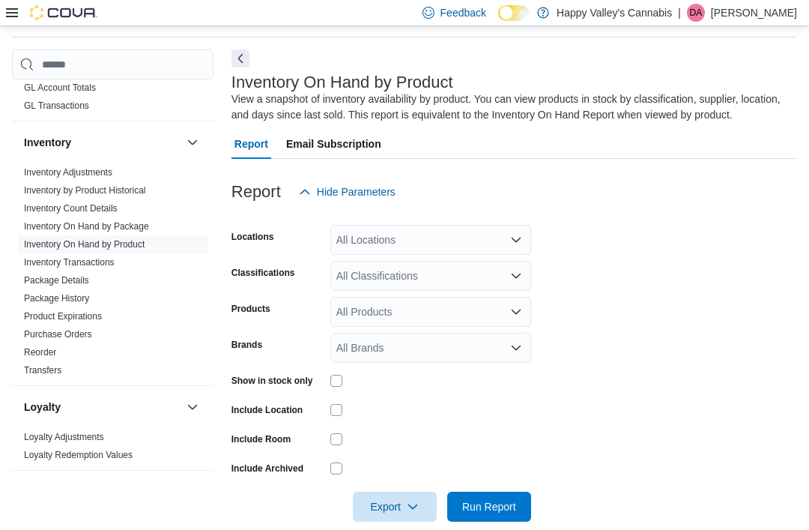
click at [235, 59] on button "Next" at bounding box center [241, 58] width 18 height 18
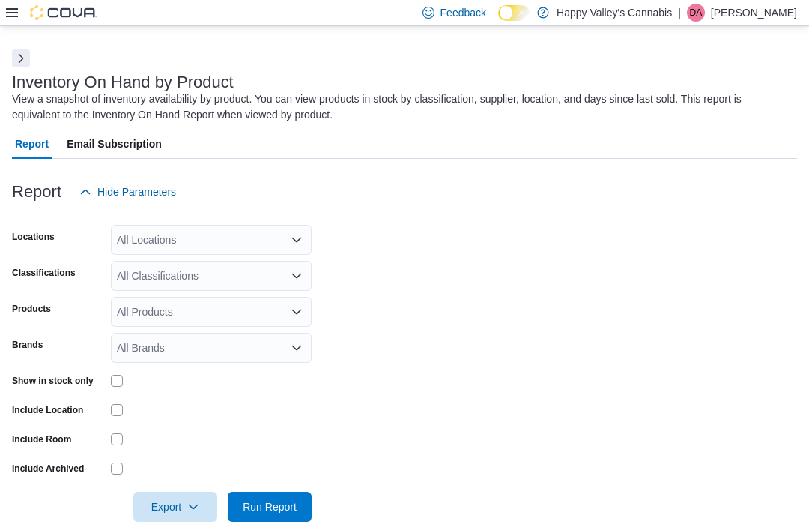
click at [141, 236] on div "All Locations" at bounding box center [211, 240] width 201 height 30
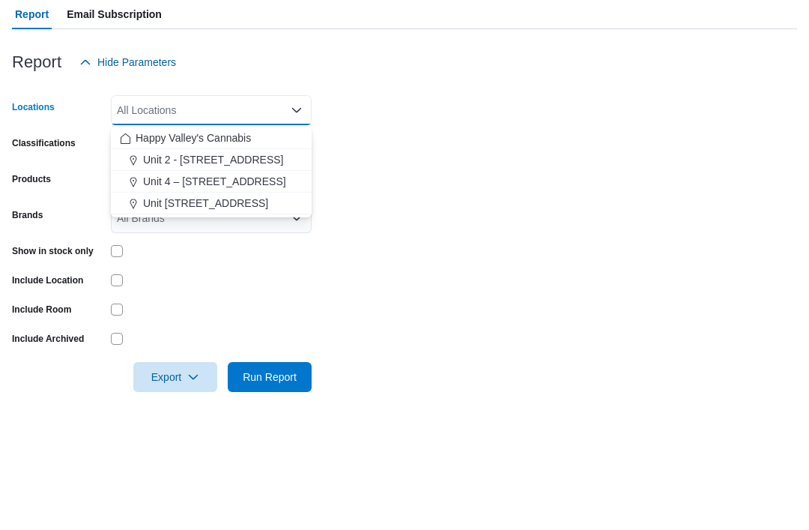
click at [189, 303] on span "Unit 4 – [STREET_ADDRESS]" at bounding box center [214, 310] width 143 height 15
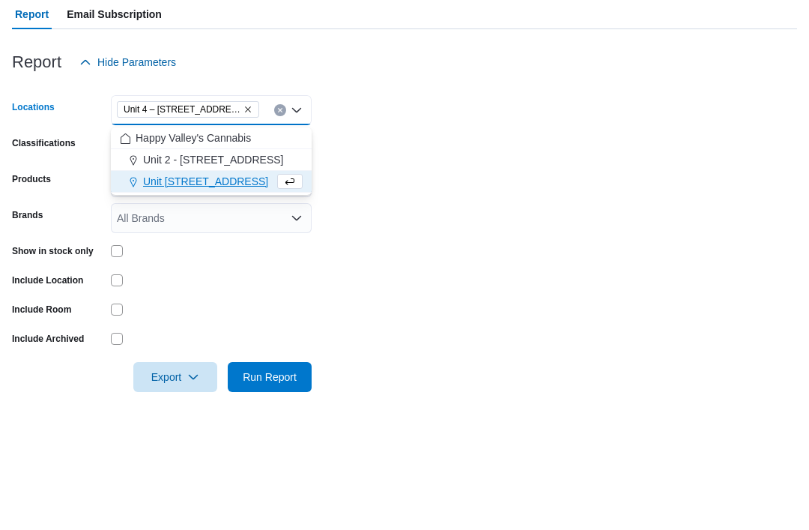
click at [387, 207] on form "Locations [STREET_ADDRESS] Combo box. Selected. [STREET_ADDRESS] Press Backspac…" at bounding box center [404, 364] width 785 height 315
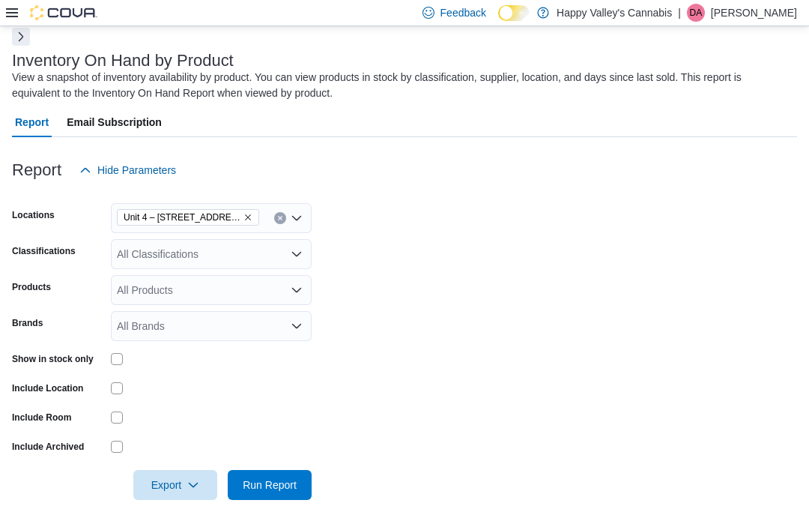
click at [286, 489] on span "Run Report" at bounding box center [270, 484] width 54 height 15
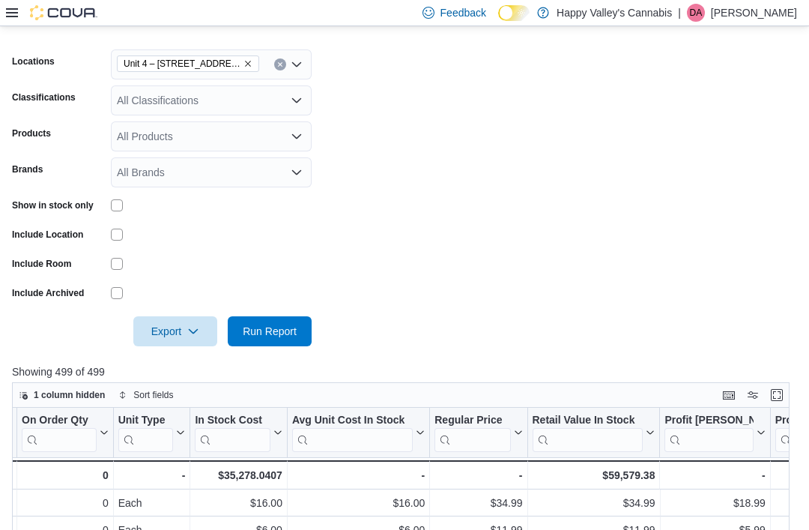
scroll to position [204, 0]
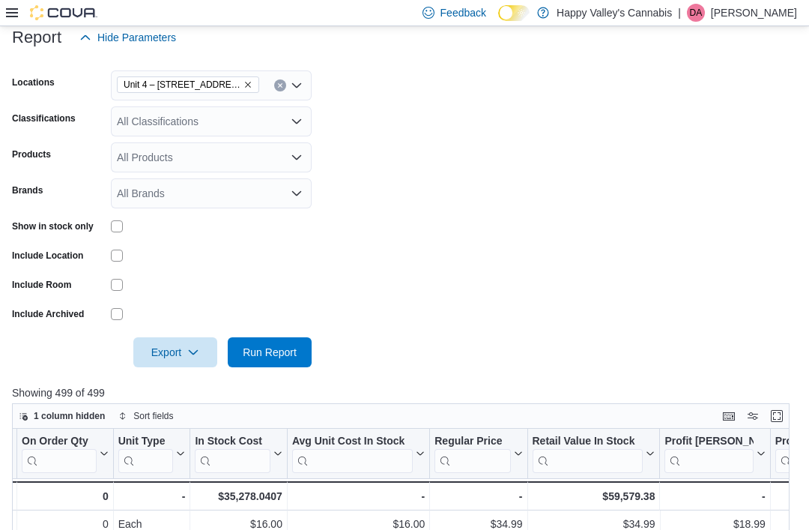
click at [244, 88] on icon "Remove Unit 4 – 597 Meadowlark Blvd. from selection in this group" at bounding box center [248, 84] width 9 height 9
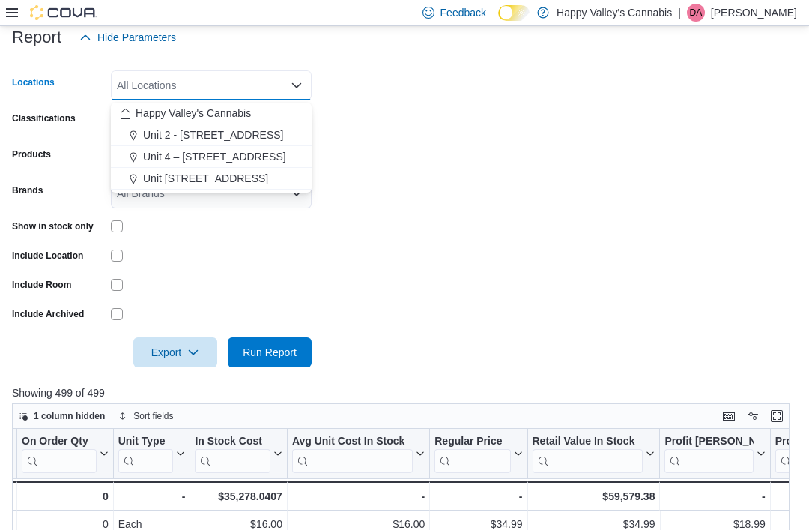
click at [196, 133] on span "Unit 2 - [STREET_ADDRESS]" at bounding box center [213, 134] width 141 height 15
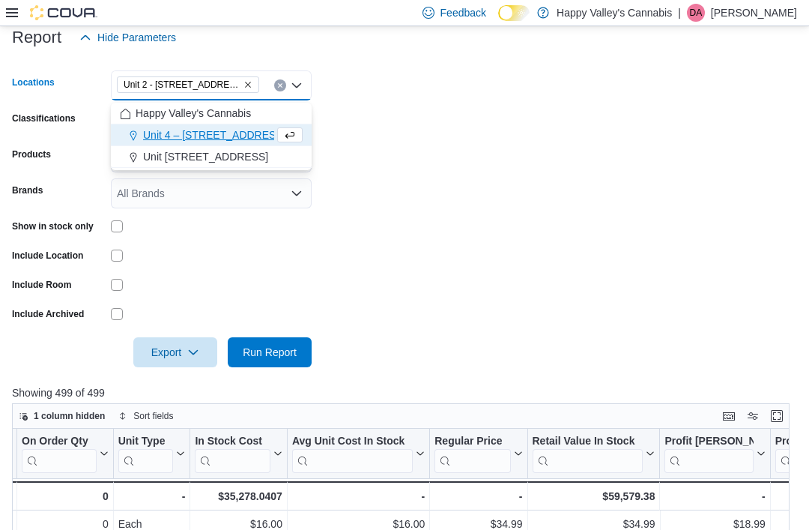
click at [354, 157] on form "Locations [STREET_ADDRESS] Combo box. Selected. [STREET_ADDRESS] Press Backspac…" at bounding box center [404, 209] width 785 height 315
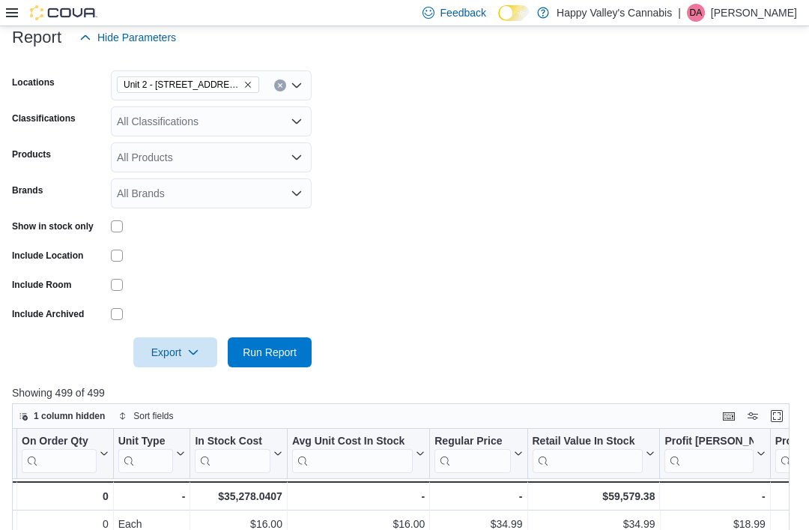
click at [241, 355] on span "Run Report" at bounding box center [270, 352] width 66 height 30
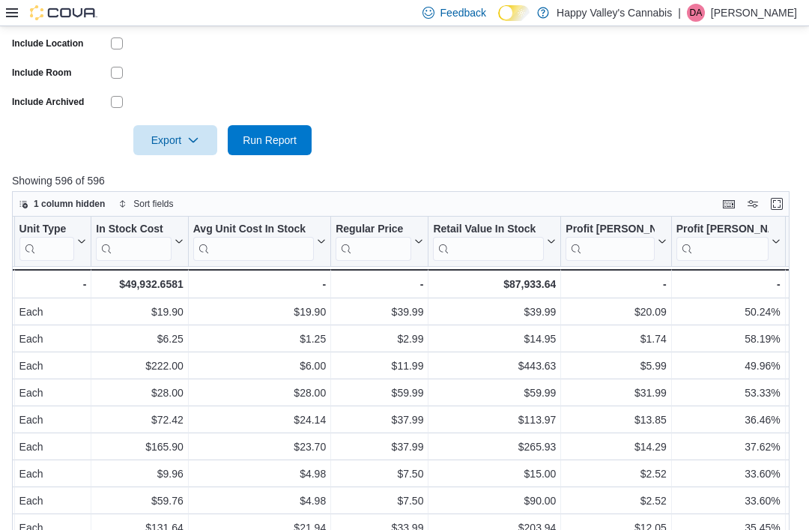
scroll to position [194, 0]
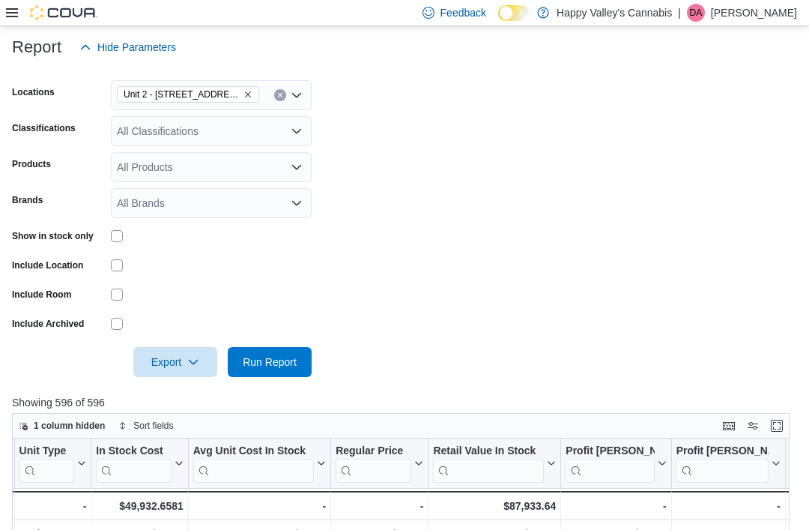
click at [159, 132] on div "All Classifications" at bounding box center [211, 131] width 201 height 30
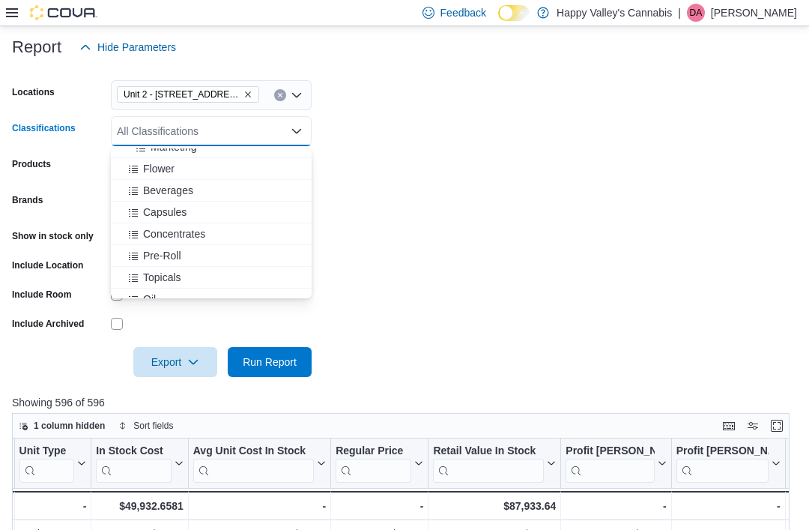
scroll to position [538, 0]
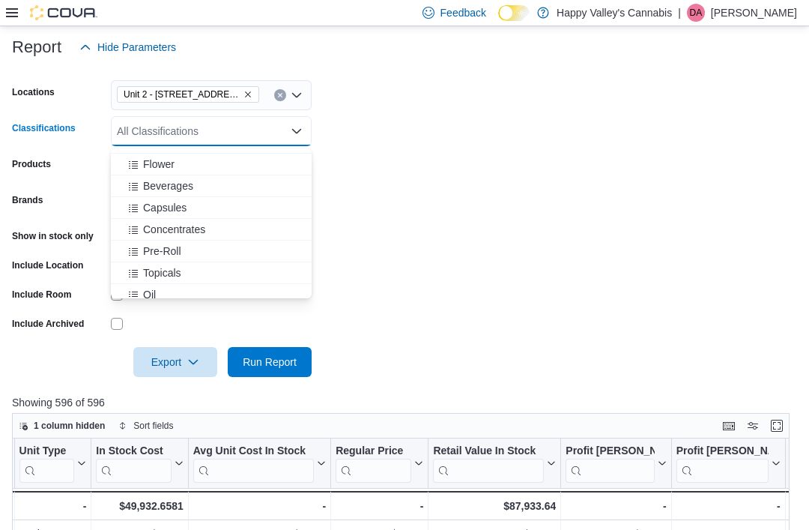
click at [141, 165] on span "Choose from the following options" at bounding box center [135, 164] width 16 height 15
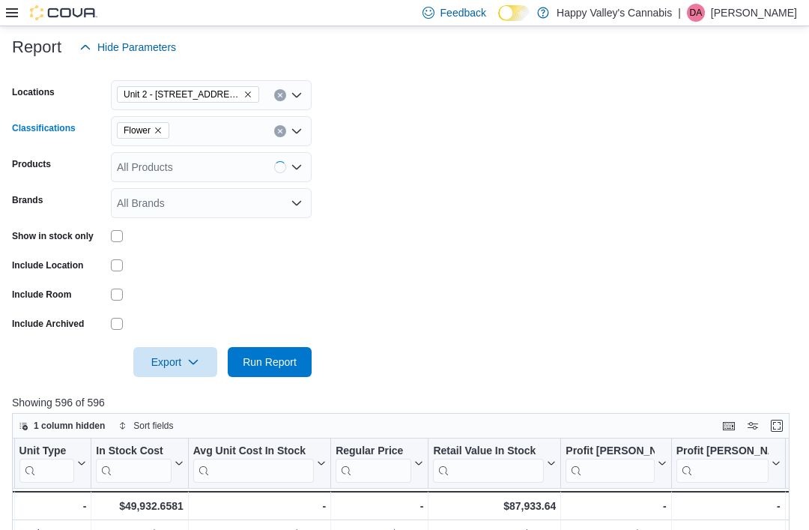
click at [354, 158] on form "Locations [STREET_ADDRESS] Classifications Flower Combo box. Selected. Flower. …" at bounding box center [404, 219] width 785 height 315
click at [252, 358] on span "Run Report" at bounding box center [270, 361] width 54 height 15
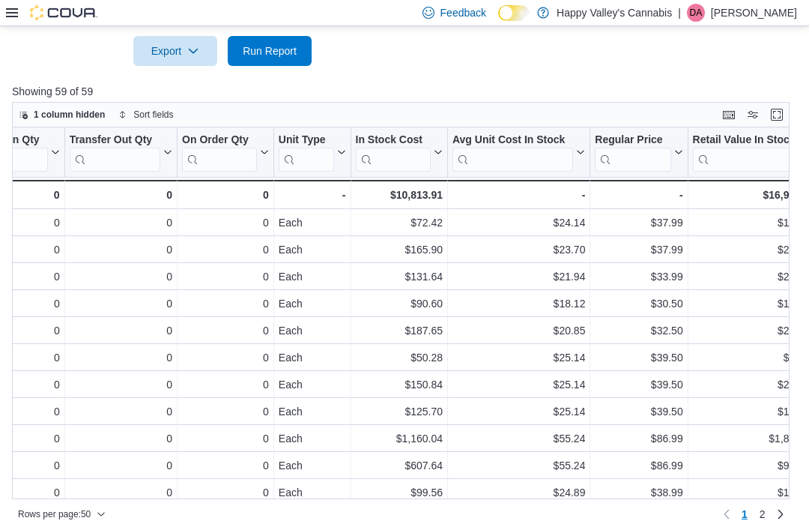
scroll to position [0, 767]
click at [676, 150] on button "Regular Price" at bounding box center [638, 152] width 88 height 38
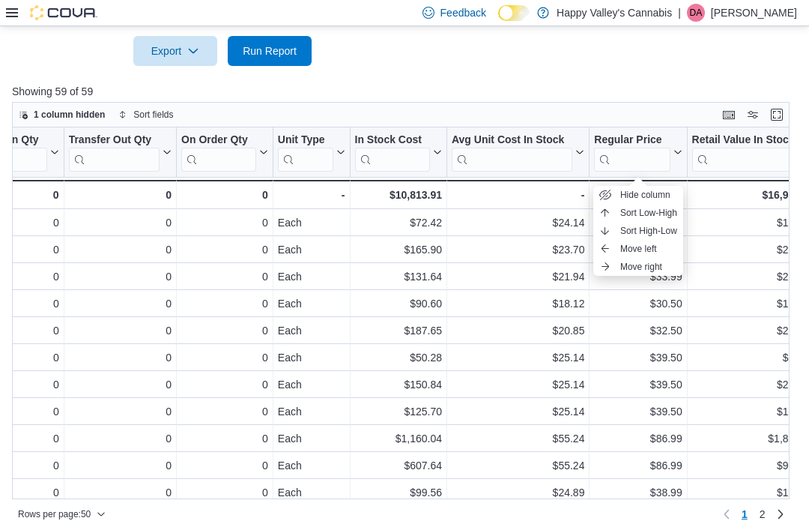
click at [632, 228] on span "Sort High-Low" at bounding box center [648, 231] width 57 height 12
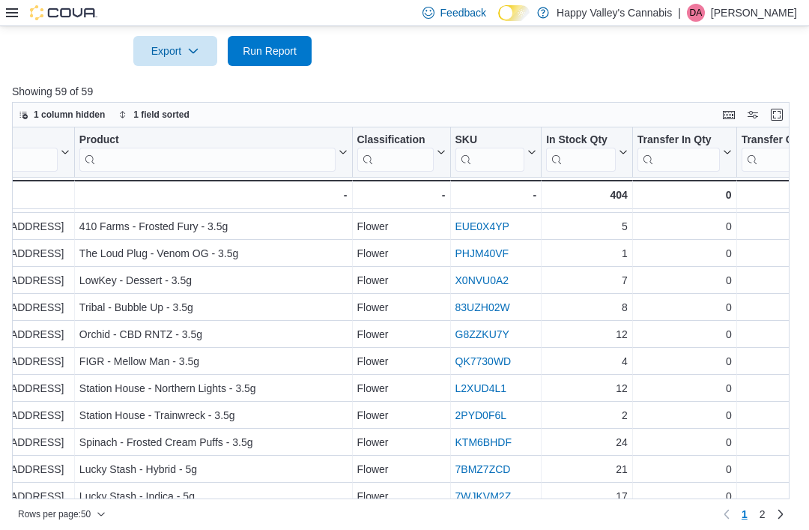
scroll to position [1021, 94]
click at [763, 522] on span "2" at bounding box center [763, 514] width 6 height 15
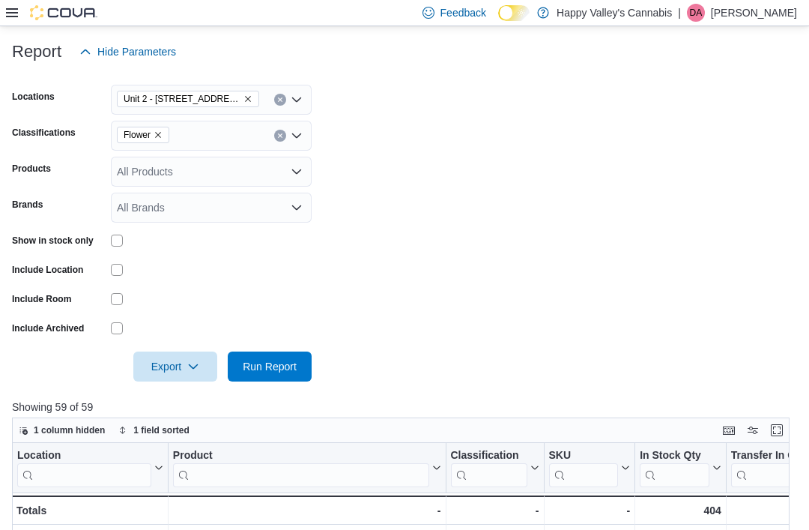
scroll to position [0, 0]
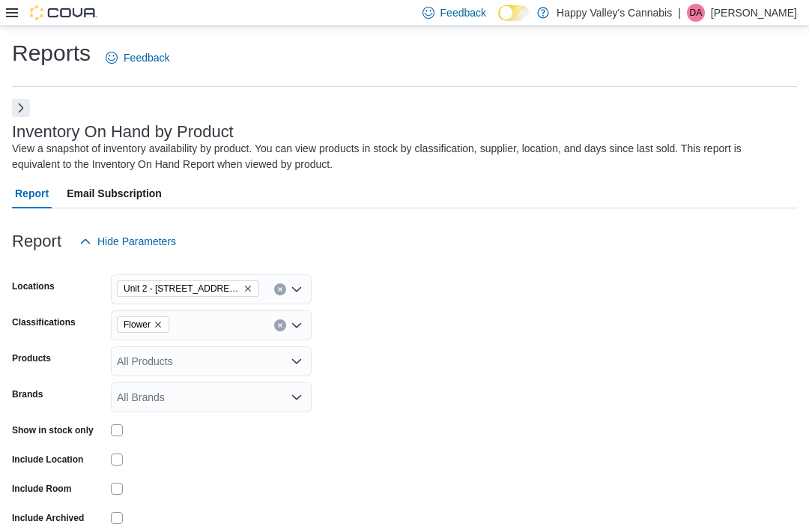
click at [244, 287] on button "Remove Unit 2 - 1115 Gateway Rd. from selection in this group" at bounding box center [248, 288] width 9 height 9
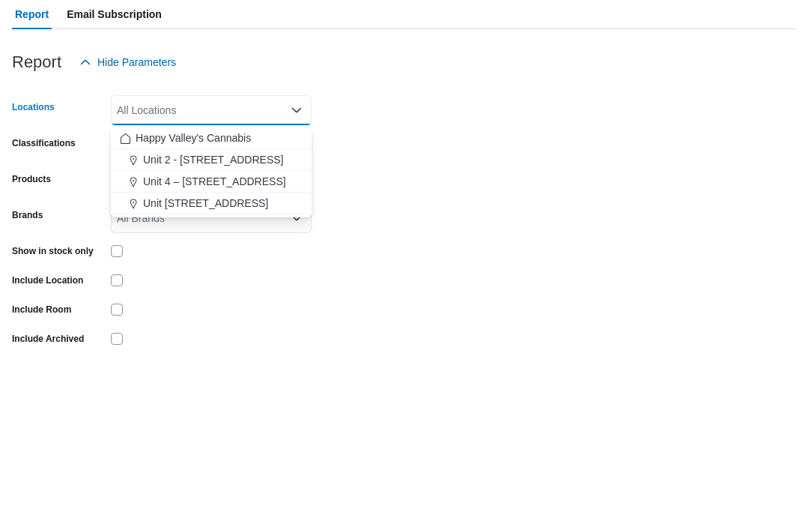
click at [178, 353] on span "Unit 4 – [STREET_ADDRESS]" at bounding box center [214, 360] width 143 height 15
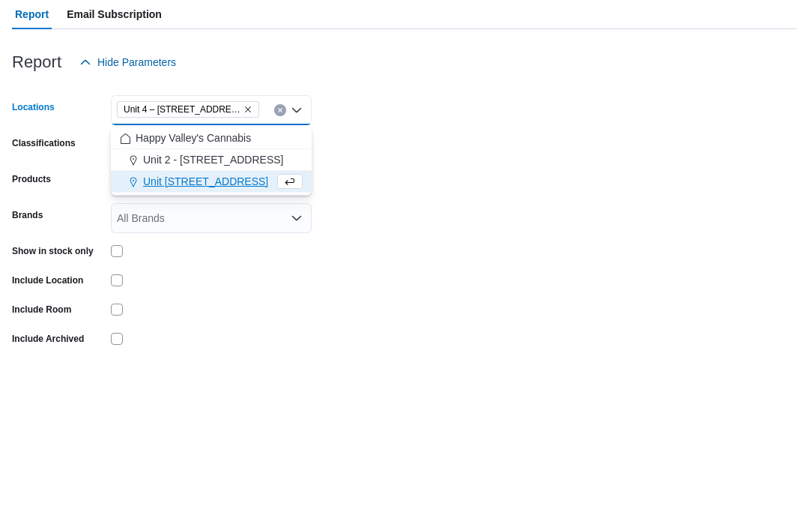
click at [380, 256] on form "Locations [STREET_ADDRESS] Combo box. Selected. [STREET_ADDRESS] Press Backspac…" at bounding box center [404, 413] width 785 height 315
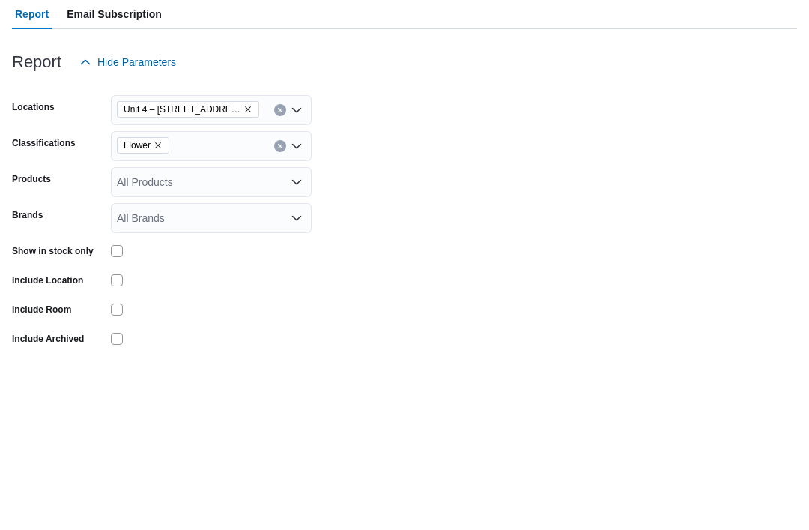
scroll to position [179, 0]
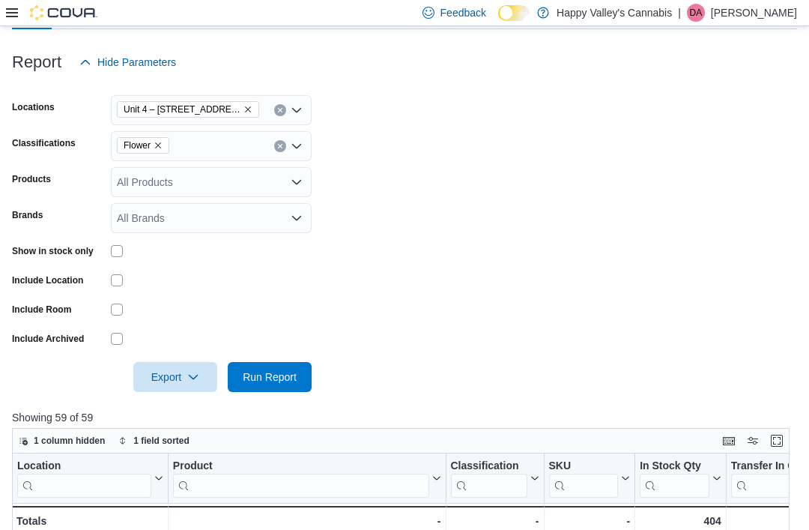
click at [255, 384] on span "Run Report" at bounding box center [270, 376] width 54 height 15
